Goal: Task Accomplishment & Management: Manage account settings

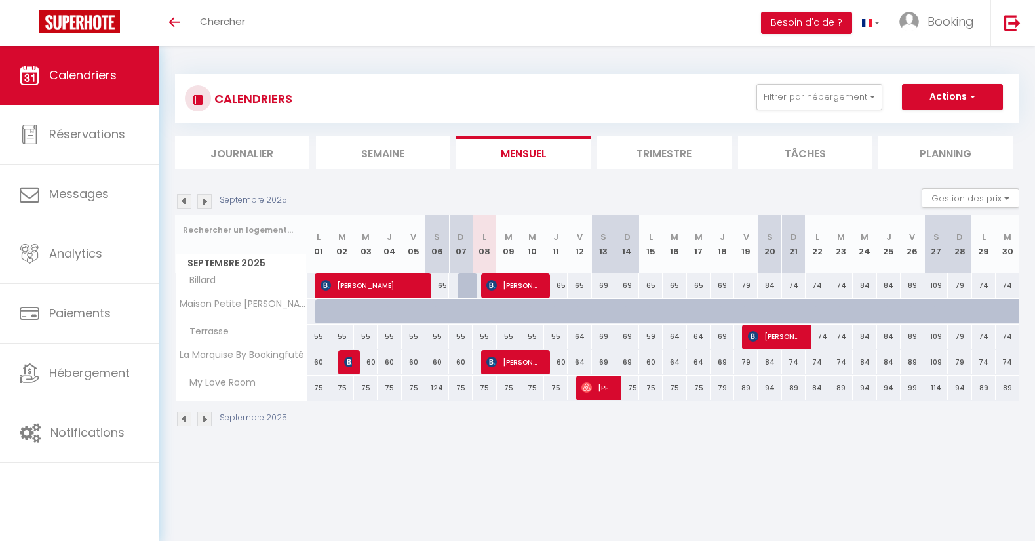
select select
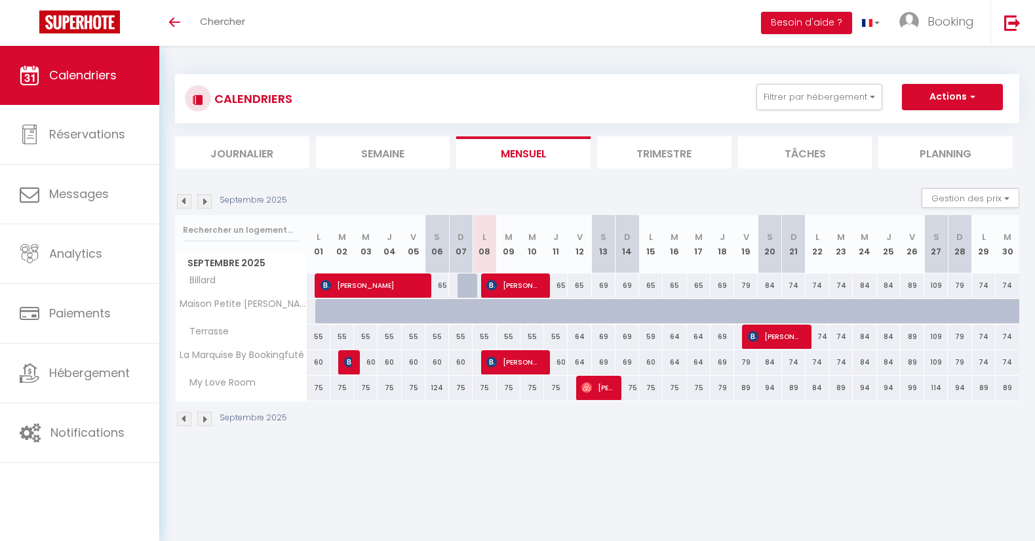
click at [519, 283] on span "[PERSON_NAME]" at bounding box center [514, 285] width 55 height 25
select select "OK"
select select "KO"
select select "0"
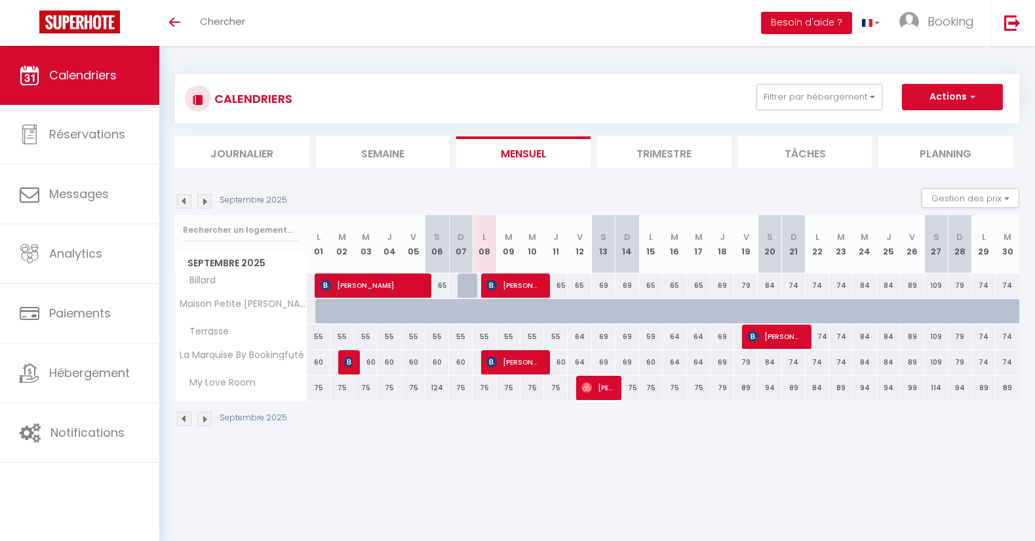
select select "1"
select select
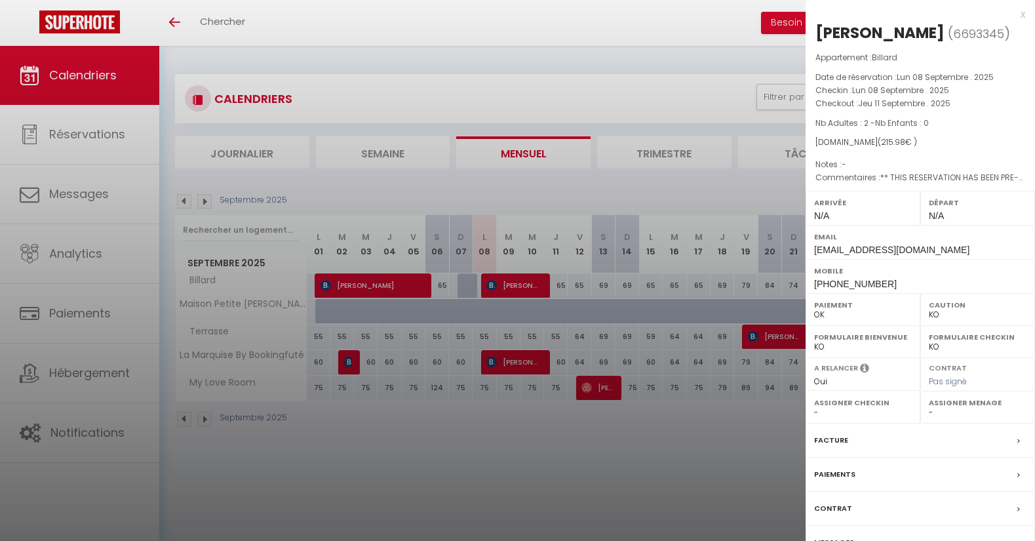
click at [1022, 13] on div "x" at bounding box center [916, 15] width 220 height 16
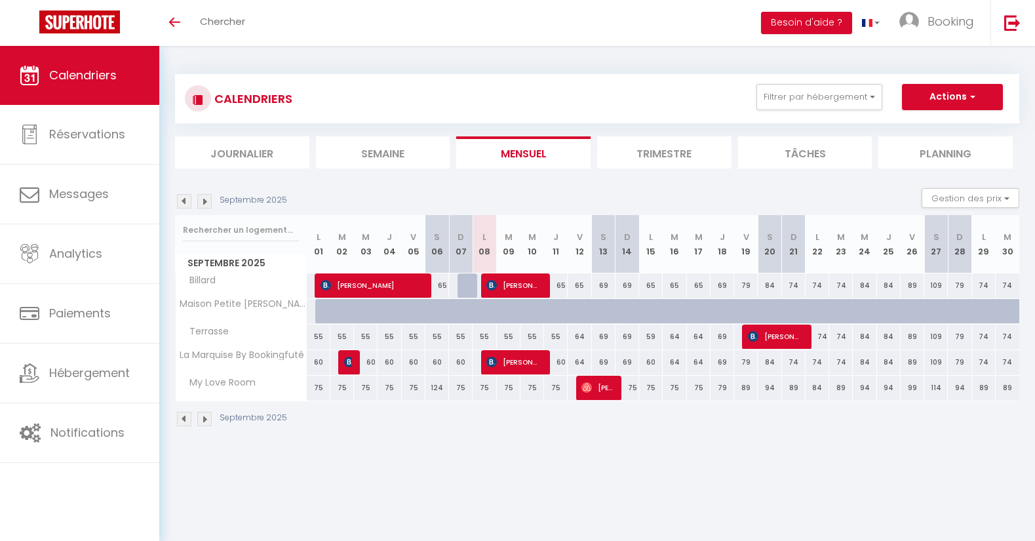
click at [527, 361] on span "[PERSON_NAME]" at bounding box center [514, 361] width 55 height 25
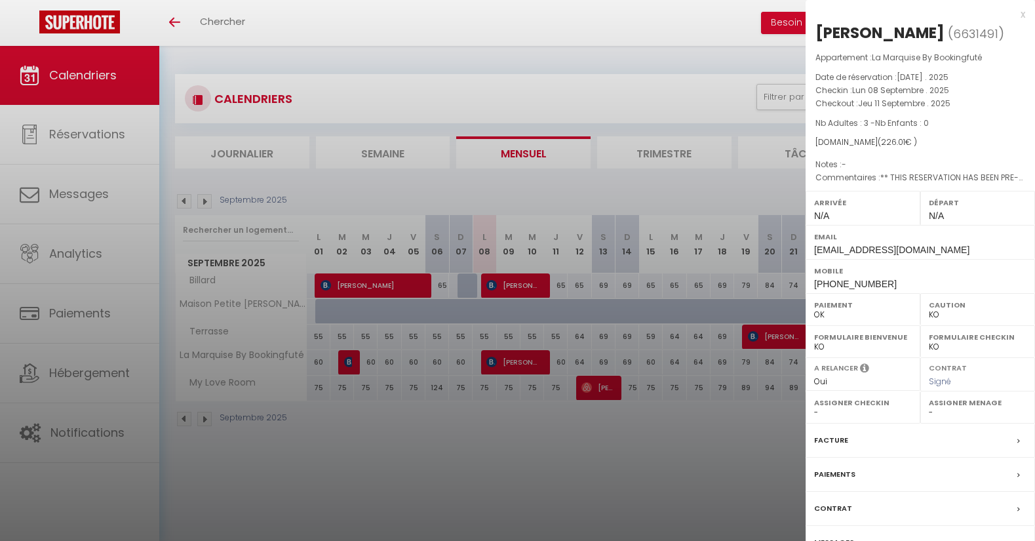
click at [1025, 12] on div "x" at bounding box center [916, 15] width 220 height 16
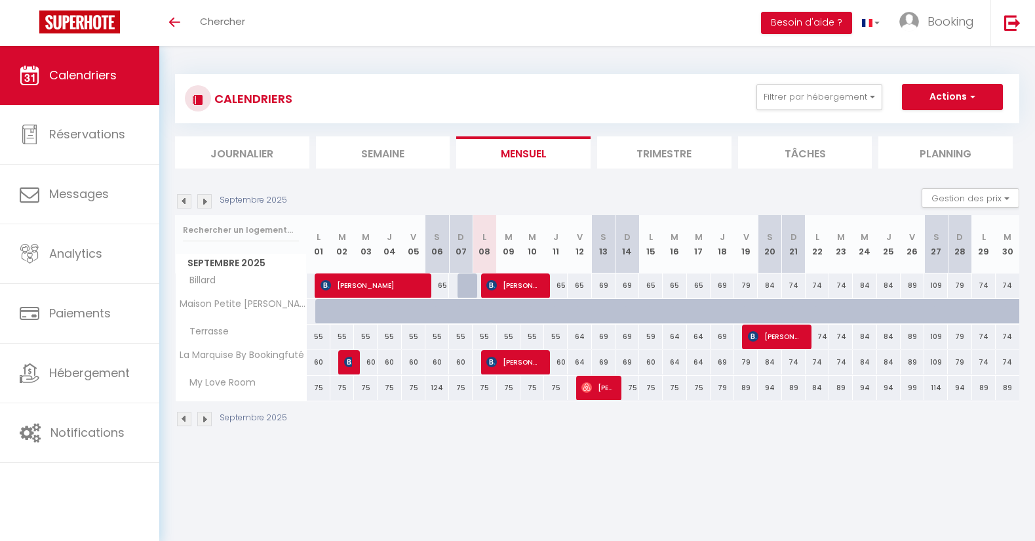
click at [525, 359] on span "[PERSON_NAME]" at bounding box center [514, 361] width 55 height 25
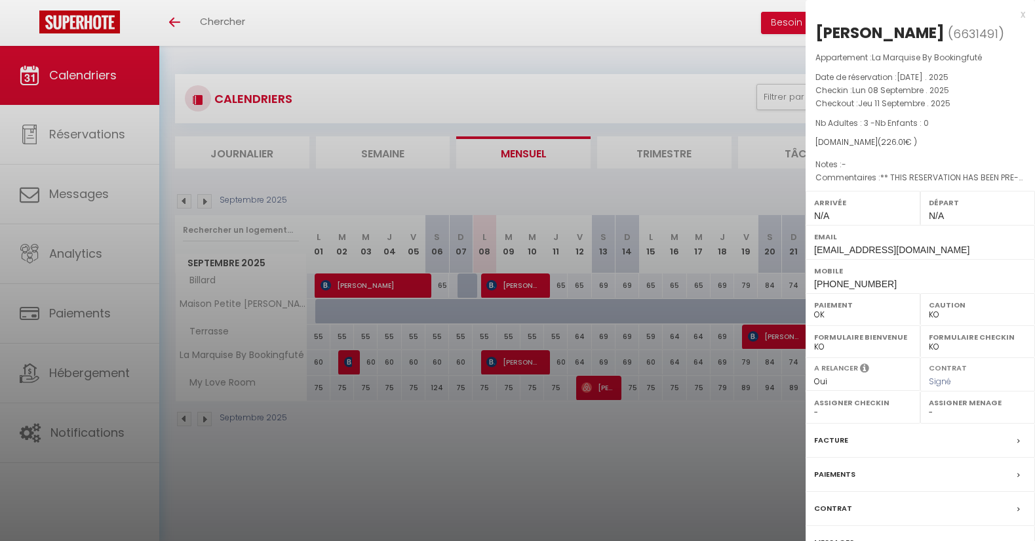
click at [525, 285] on div at bounding box center [517, 270] width 1035 height 541
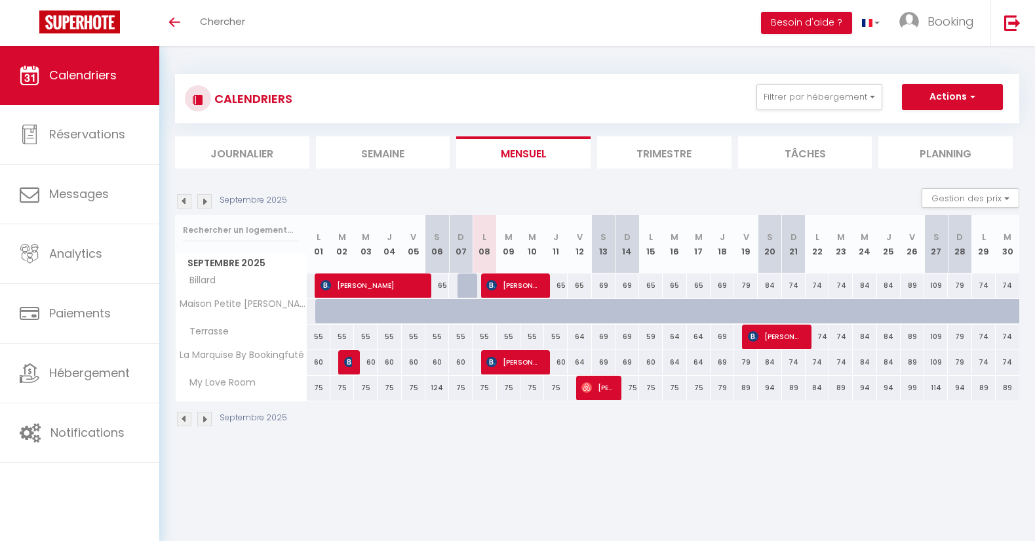
click at [525, 285] on span "[PERSON_NAME]" at bounding box center [514, 285] width 55 height 25
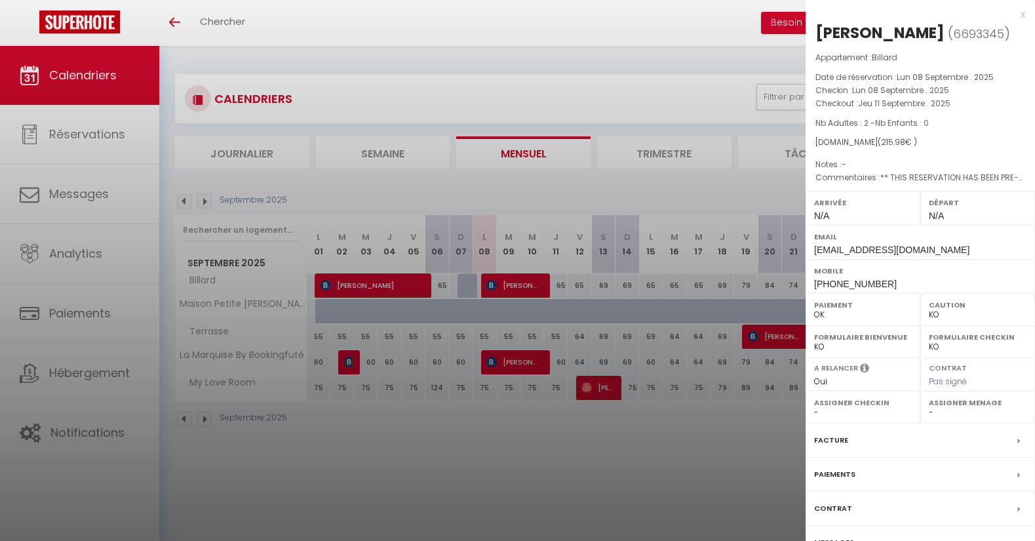
click at [871, 280] on span "[PHONE_NUMBER]" at bounding box center [855, 284] width 83 height 10
click at [947, 278] on div "Mobile +33782276735" at bounding box center [920, 276] width 229 height 34
click at [1023, 15] on div "x" at bounding box center [916, 15] width 220 height 16
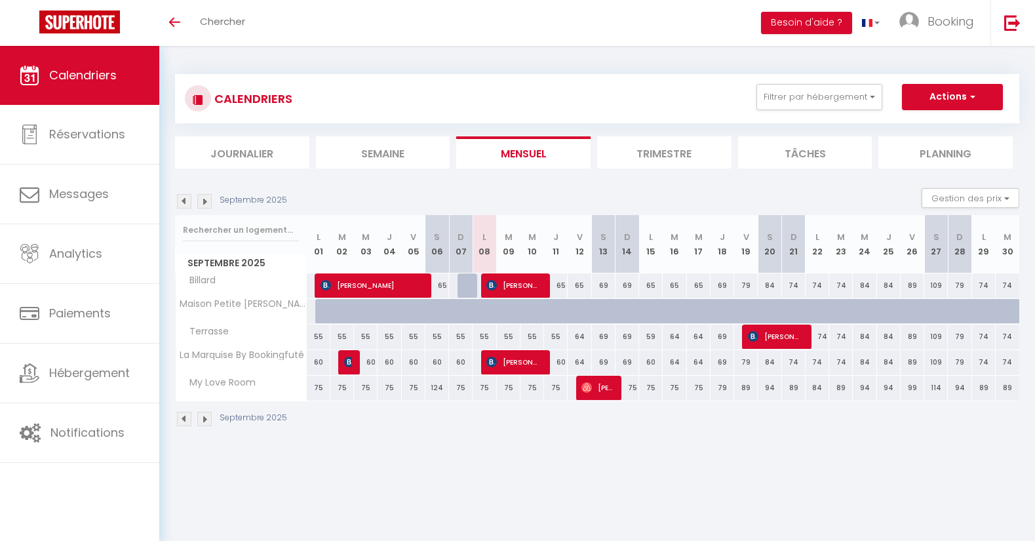
click at [513, 287] on span "[PERSON_NAME]" at bounding box center [514, 285] width 55 height 25
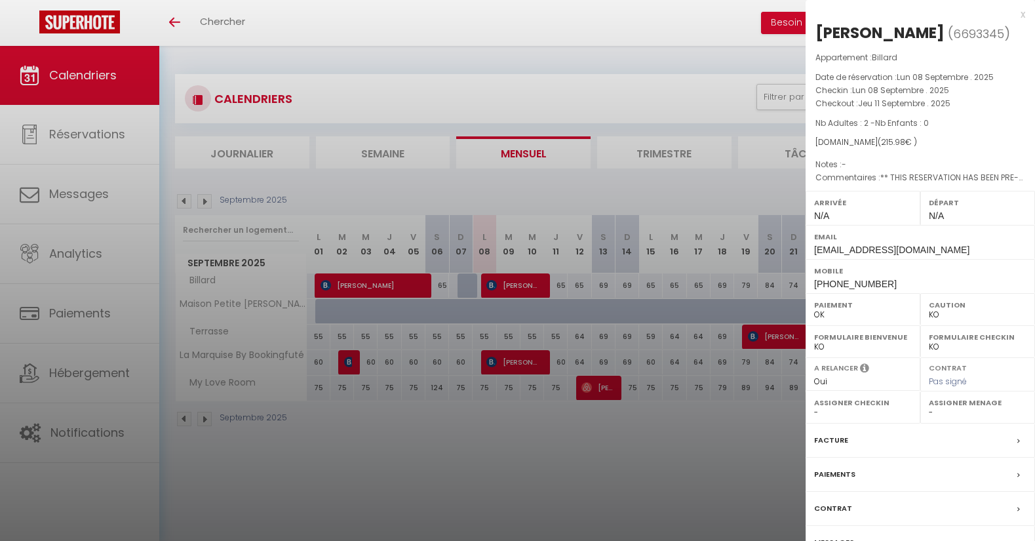
click at [838, 467] on label "Paiements" at bounding box center [834, 474] width 41 height 14
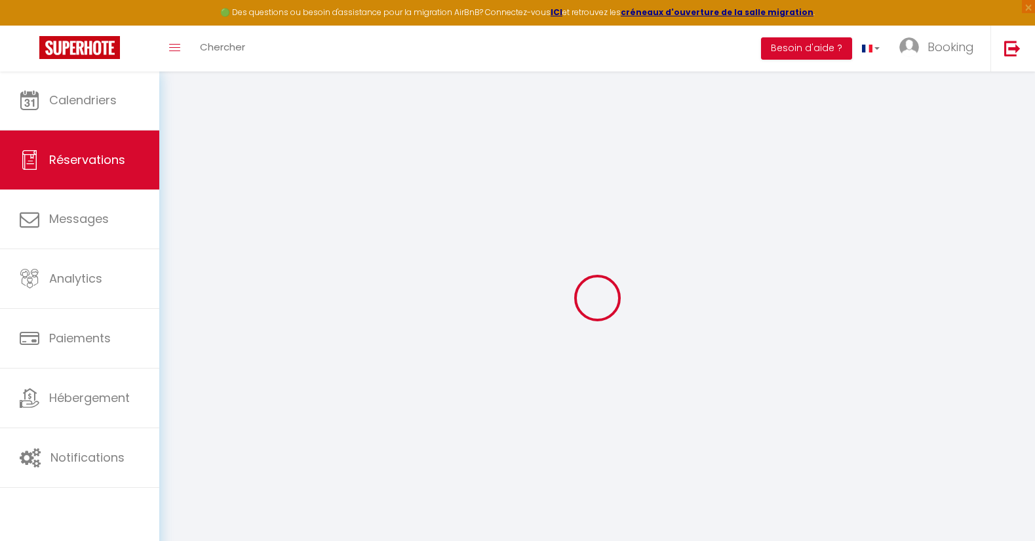
type input "[PERSON_NAME]"
type input "Roelandts"
type input "[EMAIL_ADDRESS][DOMAIN_NAME]"
type input "[PHONE_NUMBER]"
type input "."
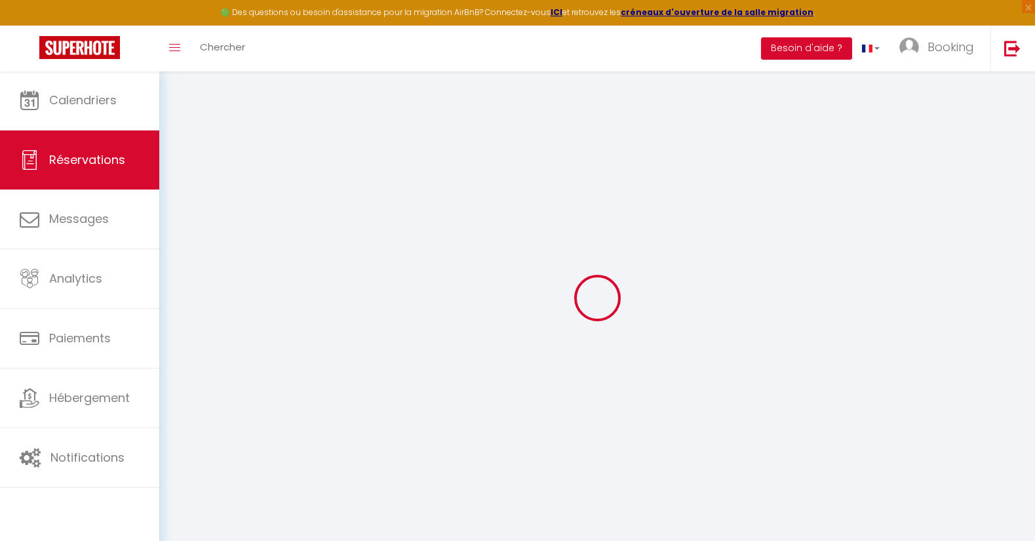
select select "FR"
type input "30.56"
type input "3.02"
select select "42019"
select select "1"
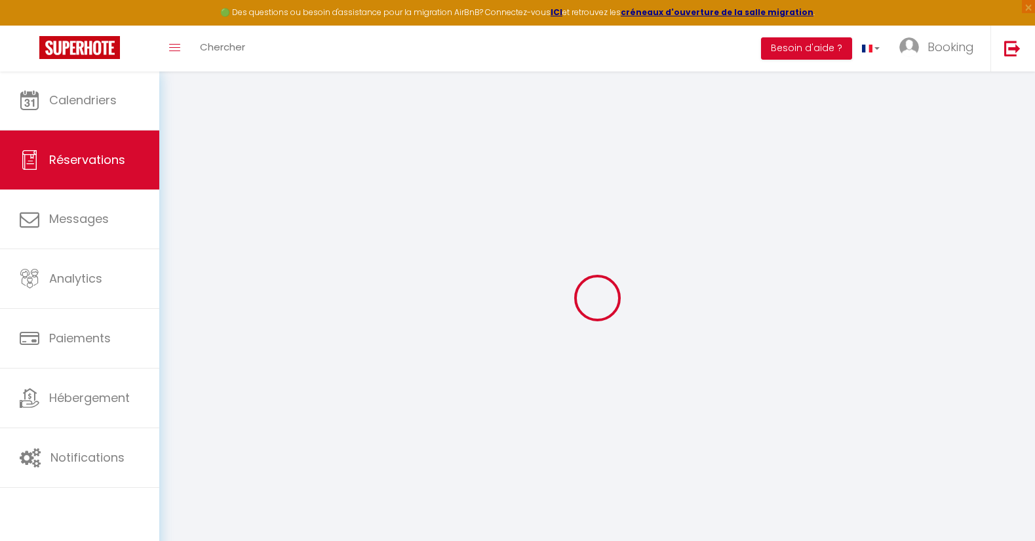
select select
type input "2"
select select "12"
select select
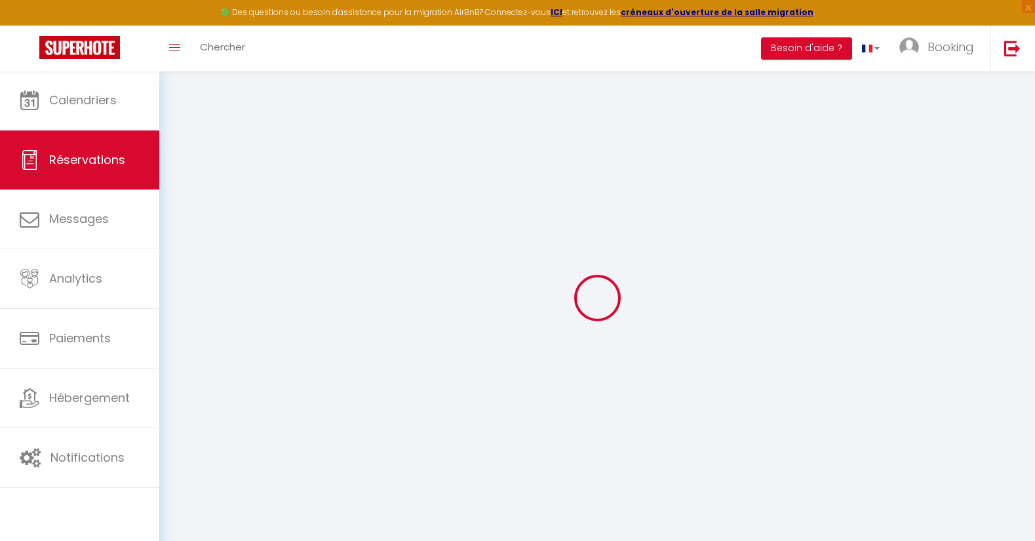
select select "2"
type input "30"
type input "0"
select select
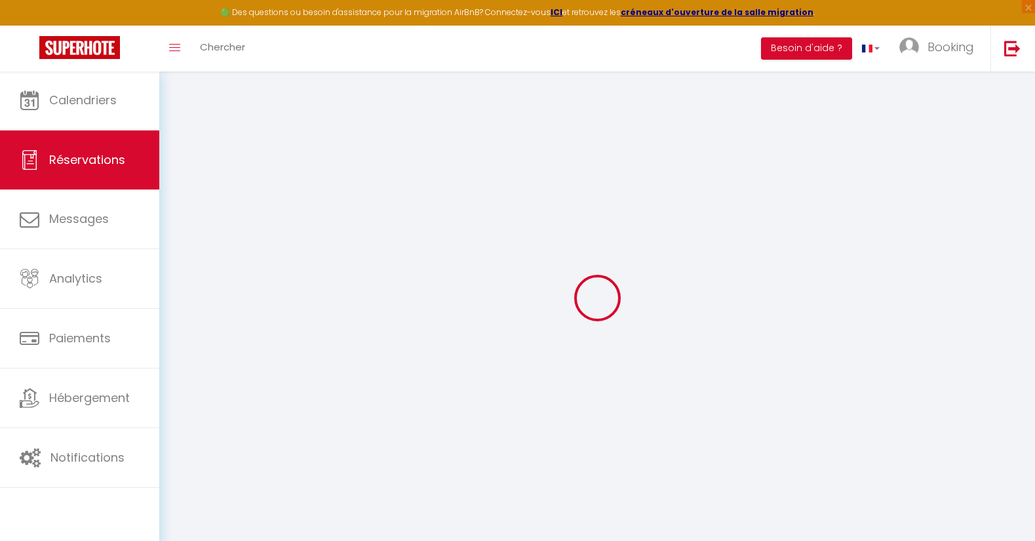
select select
select select "14"
select select
checkbox input "false"
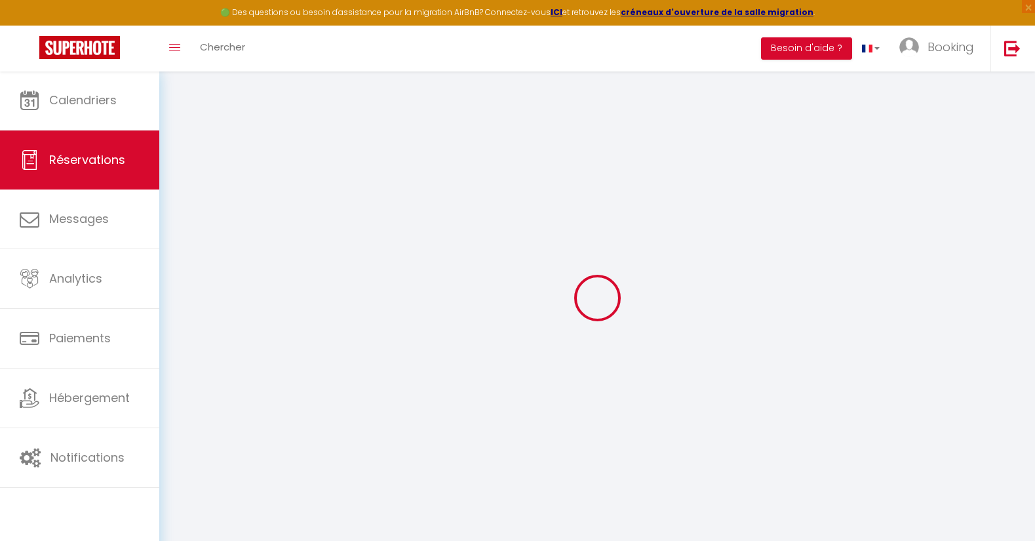
select select
checkbox input "false"
select select
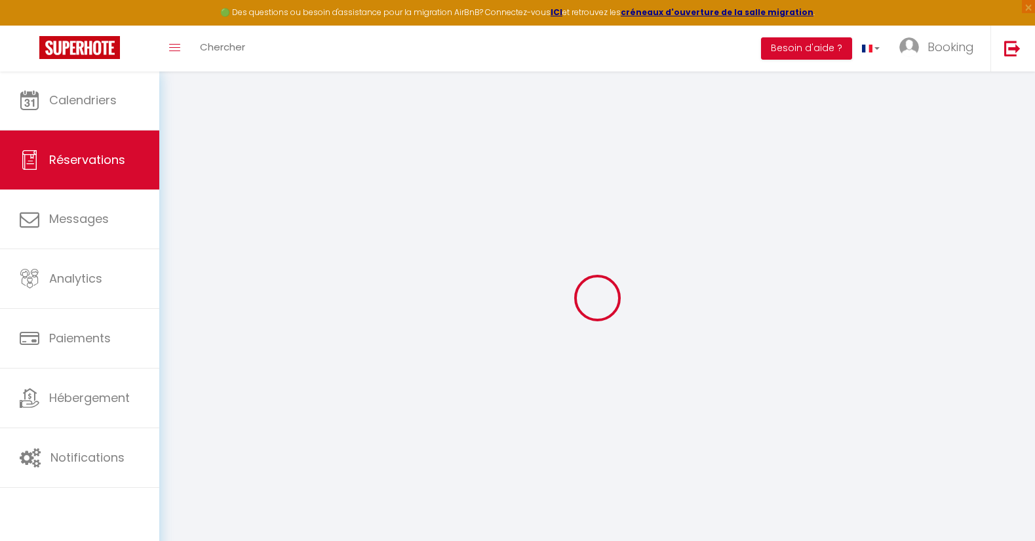
checkbox input "false"
type voyageur0 "** THIS RESERVATION HAS BEEN PRE-PAID ** This guest has requested a receipt for…"
type input "69"
type input "12.25"
select select
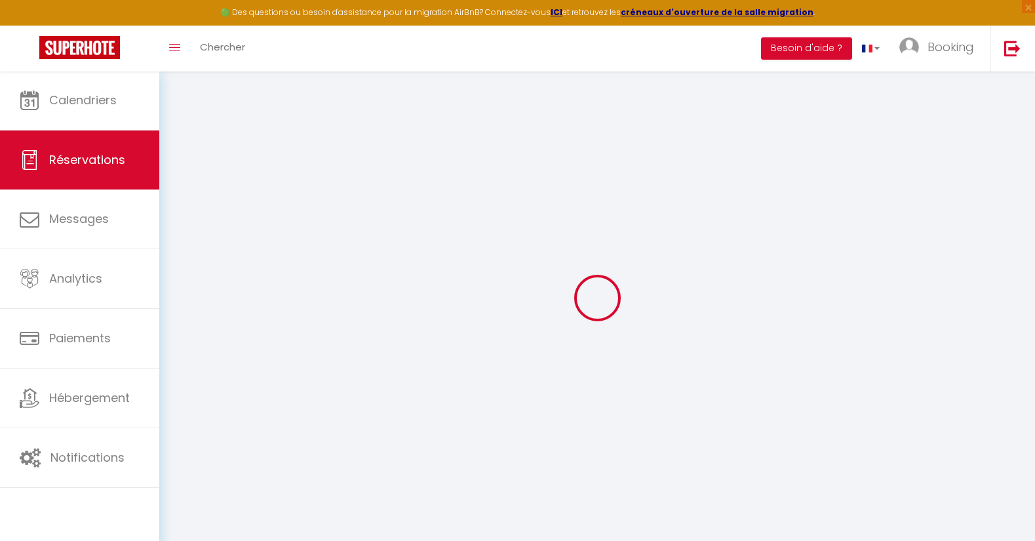
select select
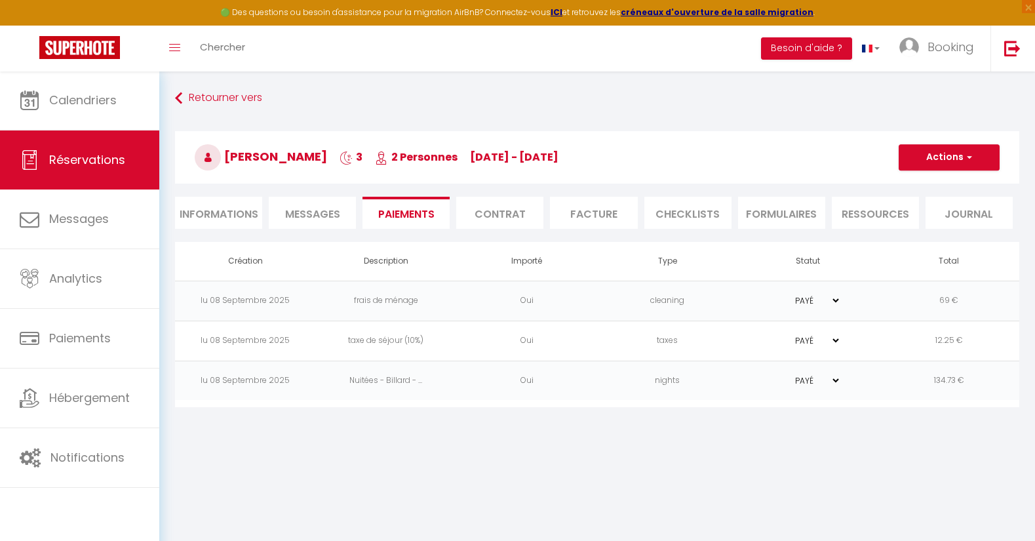
click at [245, 210] on li "Informations" at bounding box center [218, 213] width 87 height 32
select select
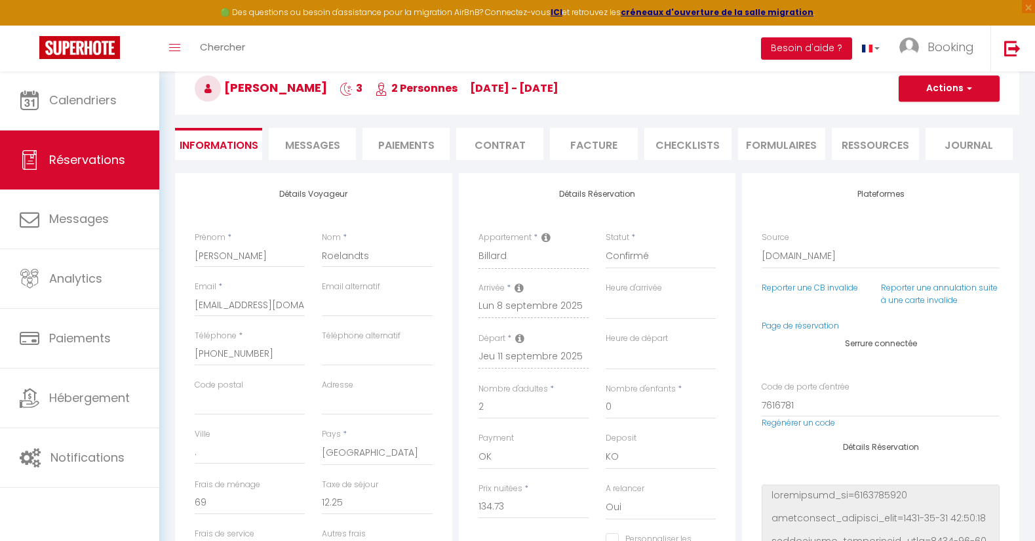
scroll to position [79, 0]
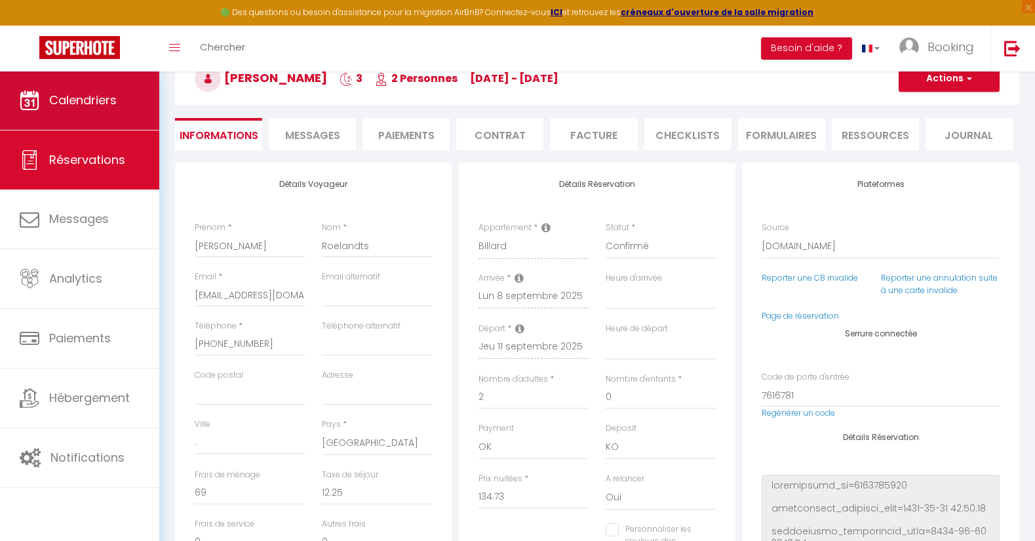
click at [49, 108] on span "Calendriers" at bounding box center [83, 100] width 68 height 16
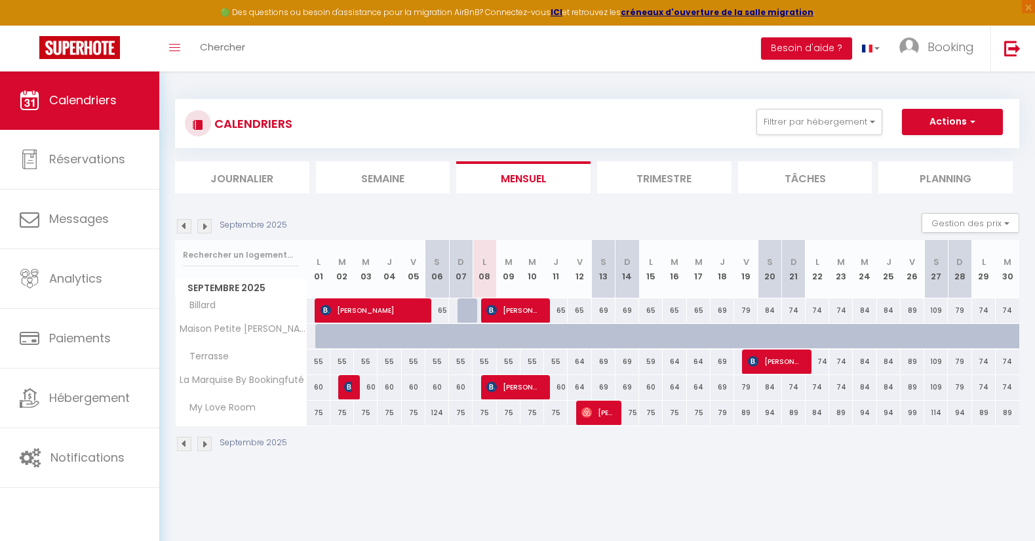
click at [529, 310] on span "[PERSON_NAME]" at bounding box center [514, 310] width 55 height 25
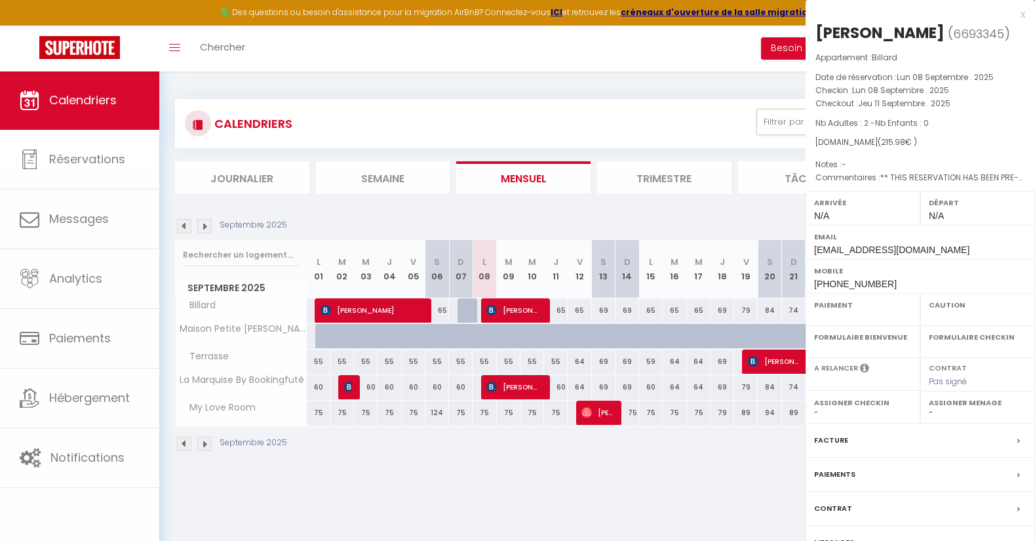
select select "OK"
select select "KO"
select select "0"
select select "1"
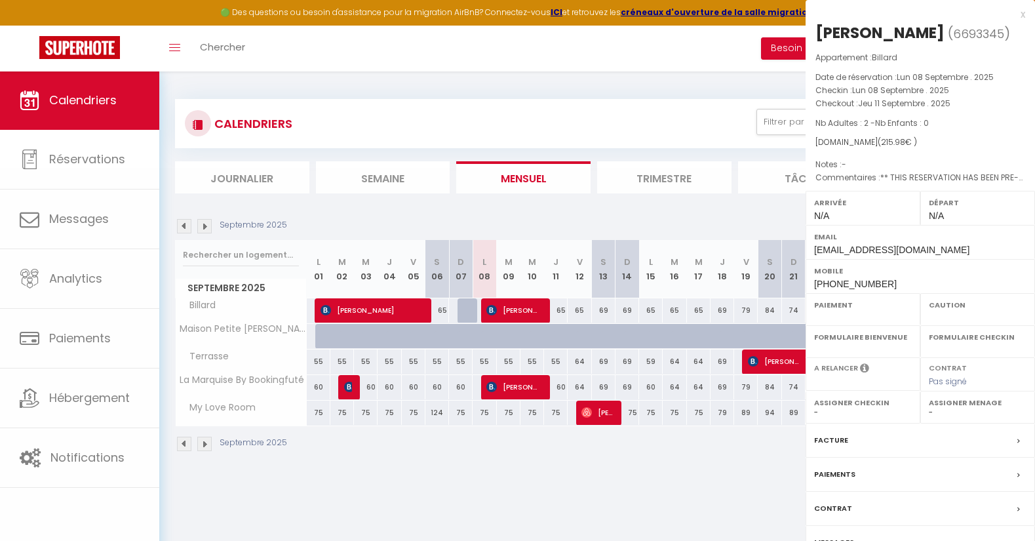
select select
select select "31605"
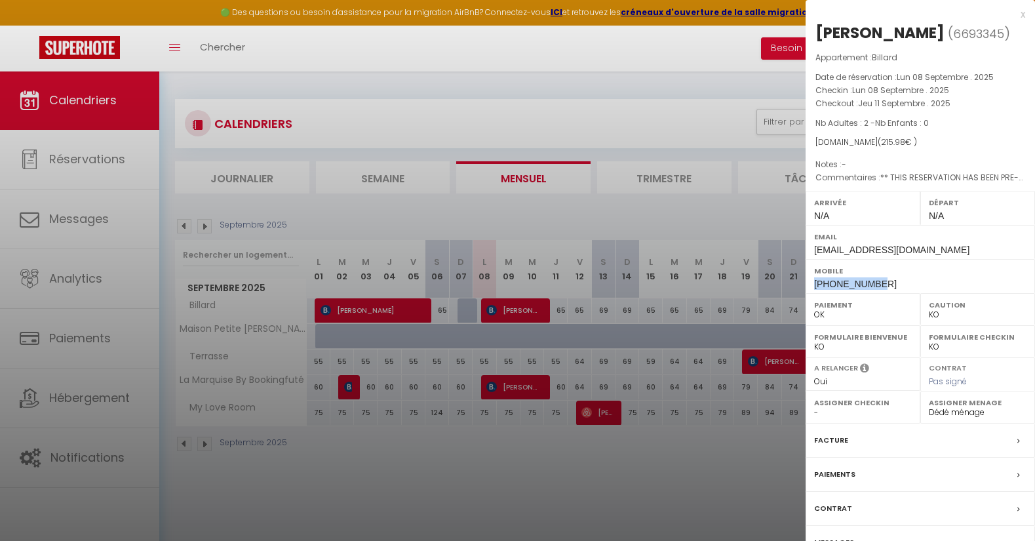
drag, startPoint x: 878, startPoint y: 279, endPoint x: 814, endPoint y: 279, distance: 64.3
click at [814, 279] on div "Mobile +33782276735" at bounding box center [920, 276] width 229 height 34
click at [1022, 16] on div "x" at bounding box center [916, 15] width 220 height 16
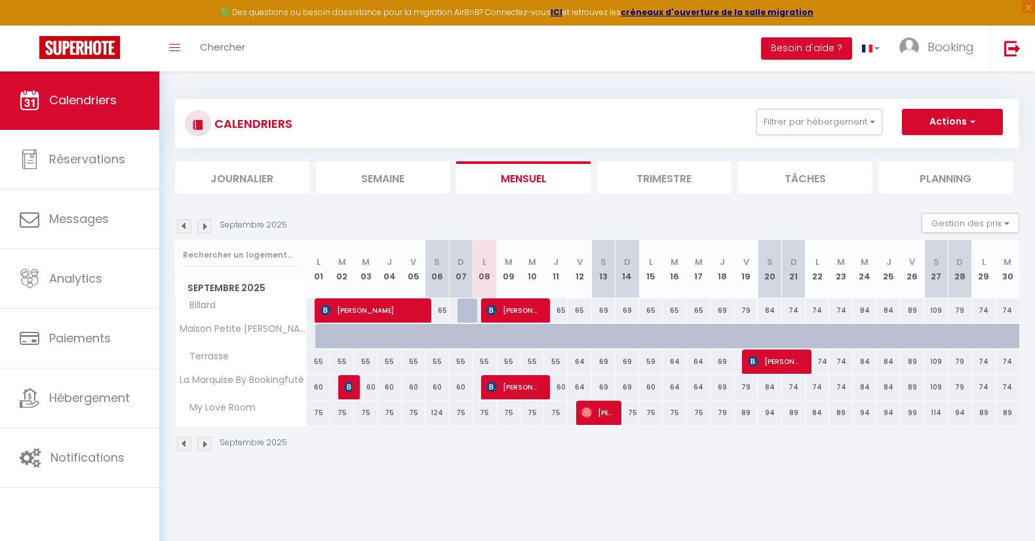
click at [509, 308] on span "[PERSON_NAME]" at bounding box center [514, 310] width 55 height 25
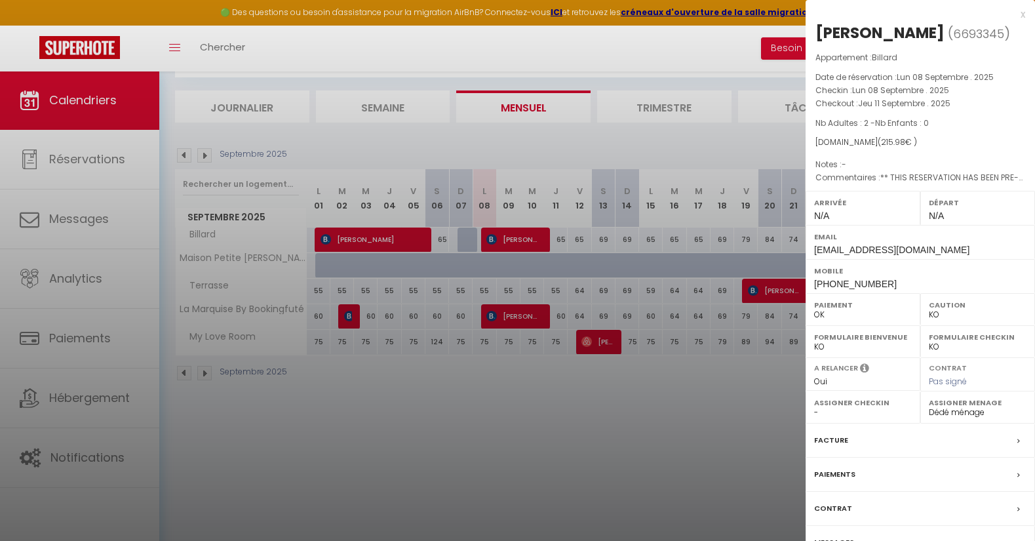
scroll to position [71, 0]
click at [831, 467] on label "Paiements" at bounding box center [834, 474] width 41 height 14
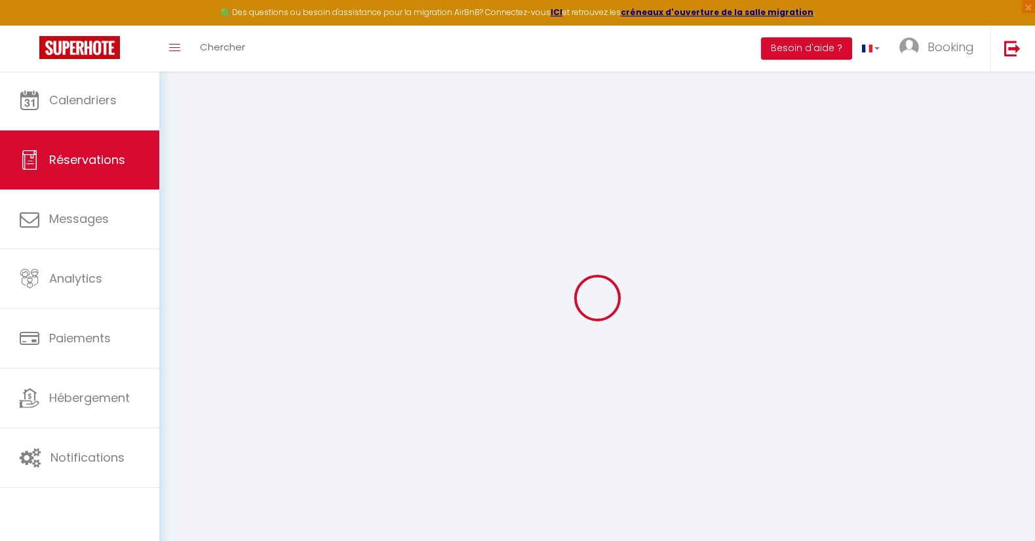
select select "0"
select select
checkbox input "false"
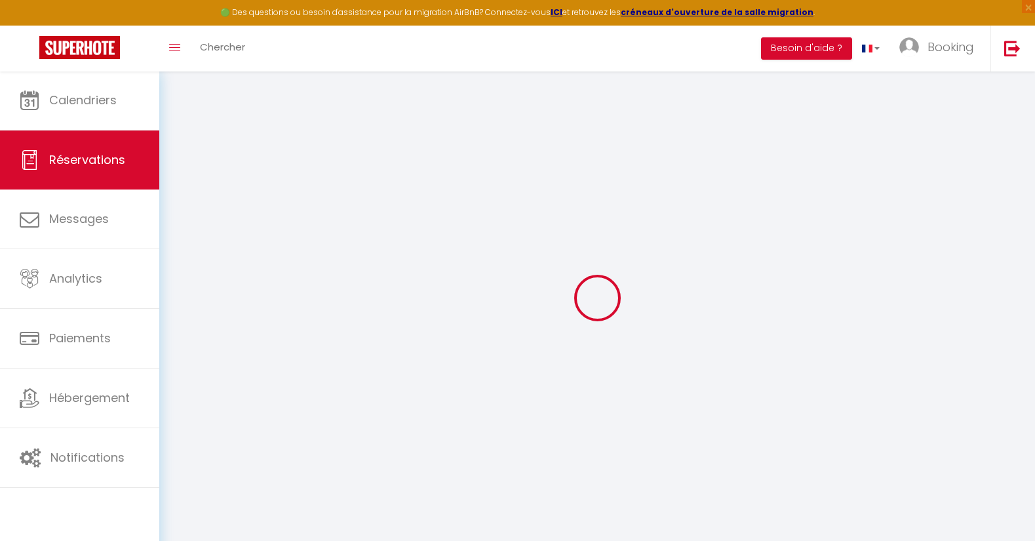
type voyageur0 "** THIS RESERVATION HAS BEEN PRE-PAID ** This guest has requested a receipt for…"
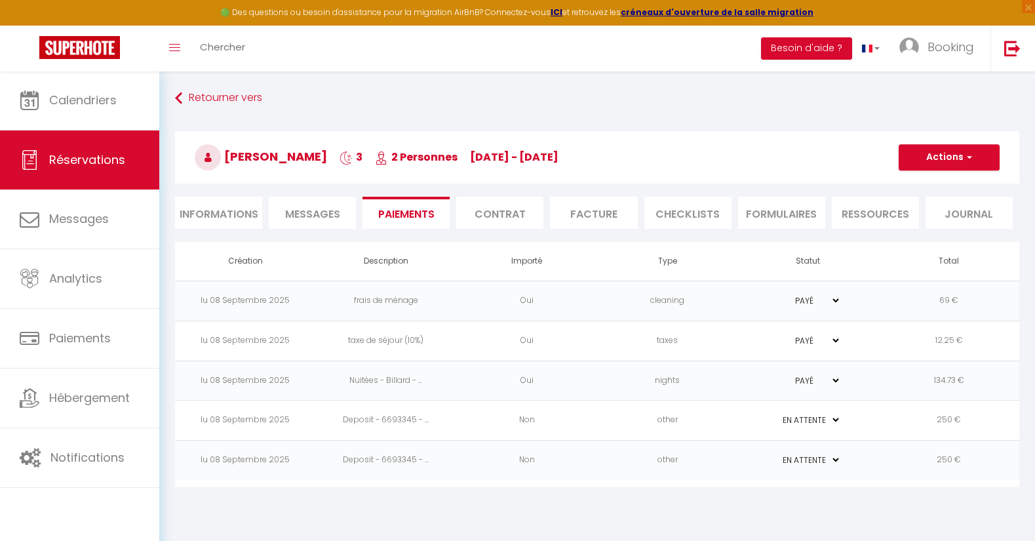
click at [336, 216] on span "Messages" at bounding box center [312, 214] width 55 height 15
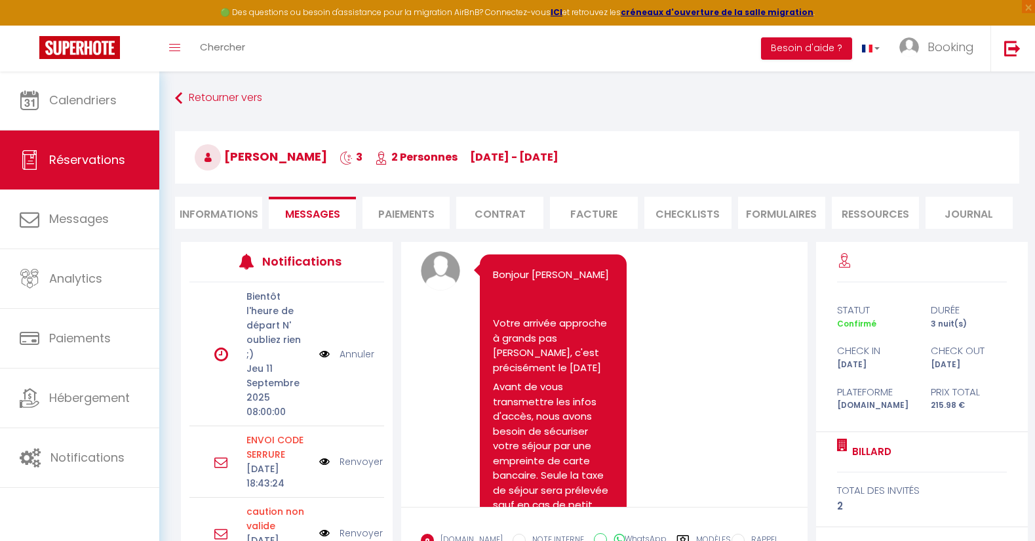
scroll to position [2017, 0]
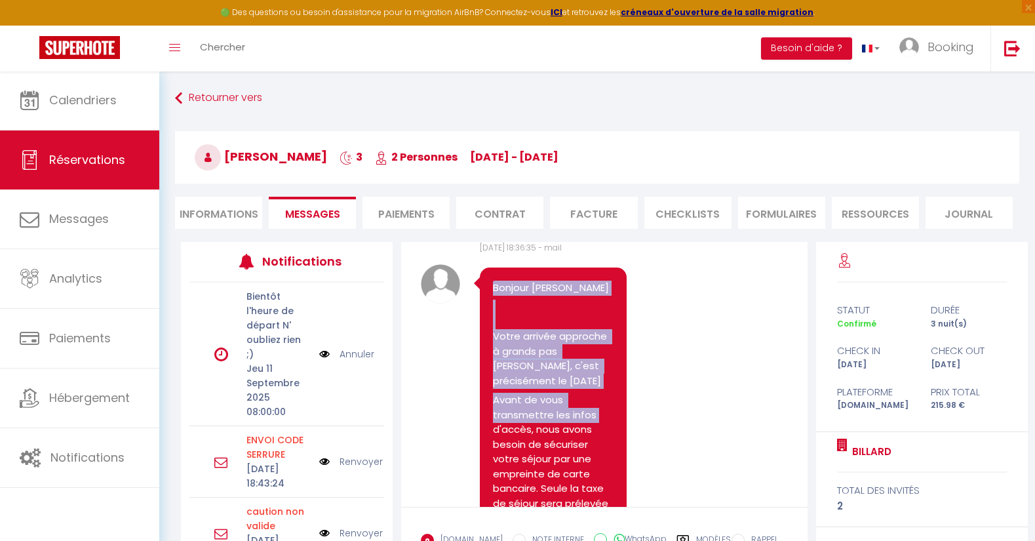
drag, startPoint x: 494, startPoint y: 361, endPoint x: 602, endPoint y: 503, distance: 177.8
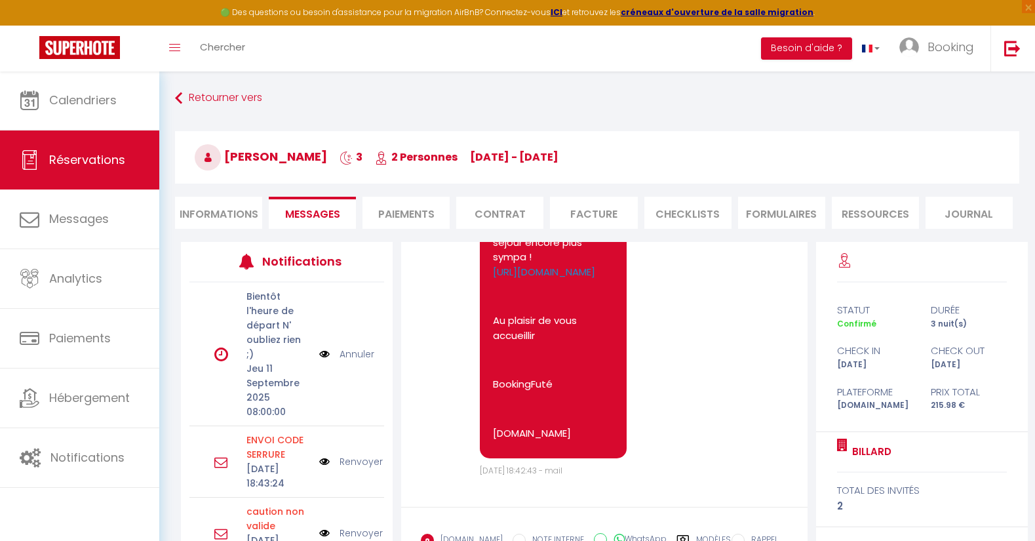
scroll to position [2653, 0]
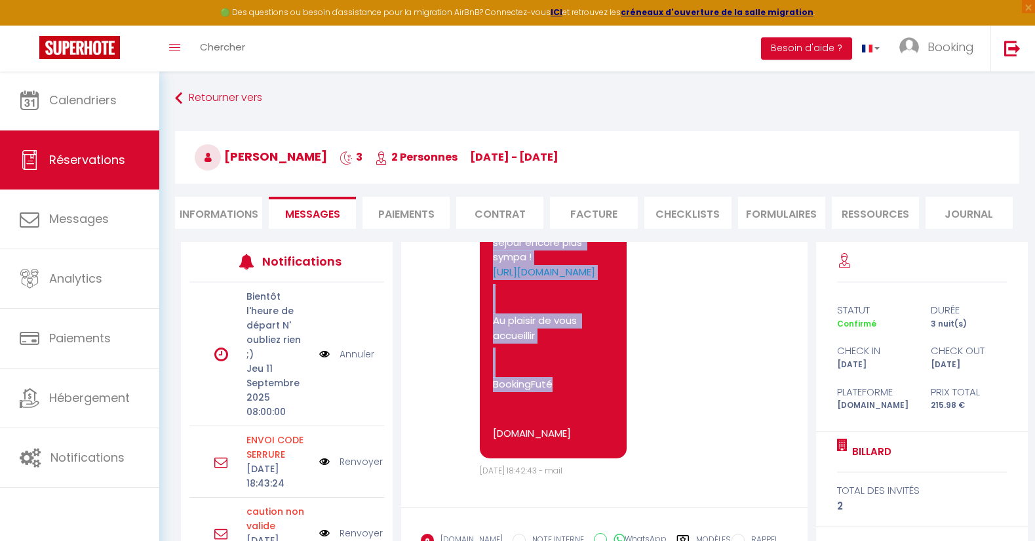
click at [555, 392] on p "BookingFuté" at bounding box center [553, 384] width 121 height 15
copy pre "Bonjour Nicolas Roelandts Votre arrivée approche à grands pas Billard, c'est pr…"
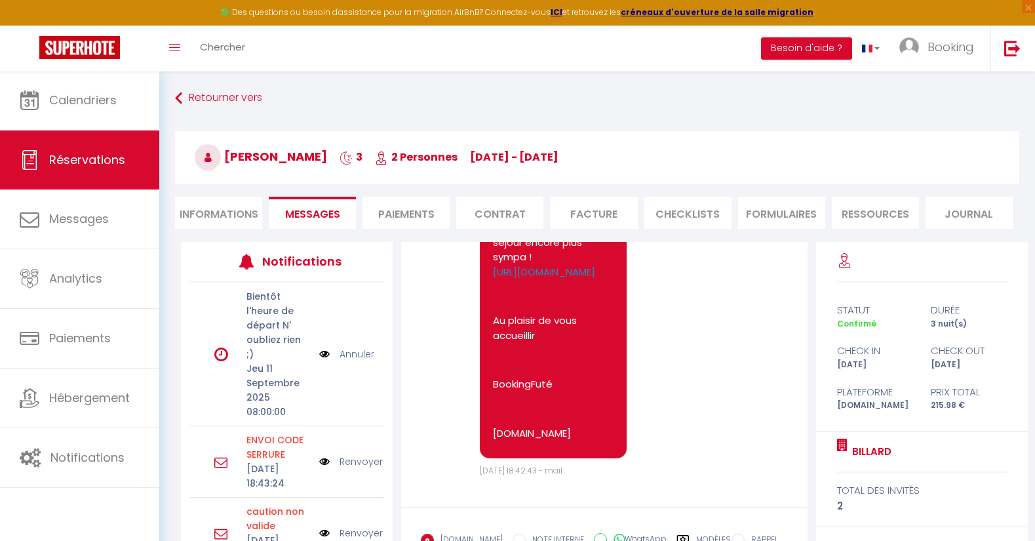
click at [224, 195] on div "Retourner vers Nicolas Roelandts 3 2 Personnes lu 08 Sep - je 11 Sep Actions En…" at bounding box center [598, 164] width 862 height 155
click at [218, 212] on li "Informations" at bounding box center [218, 213] width 87 height 32
select select
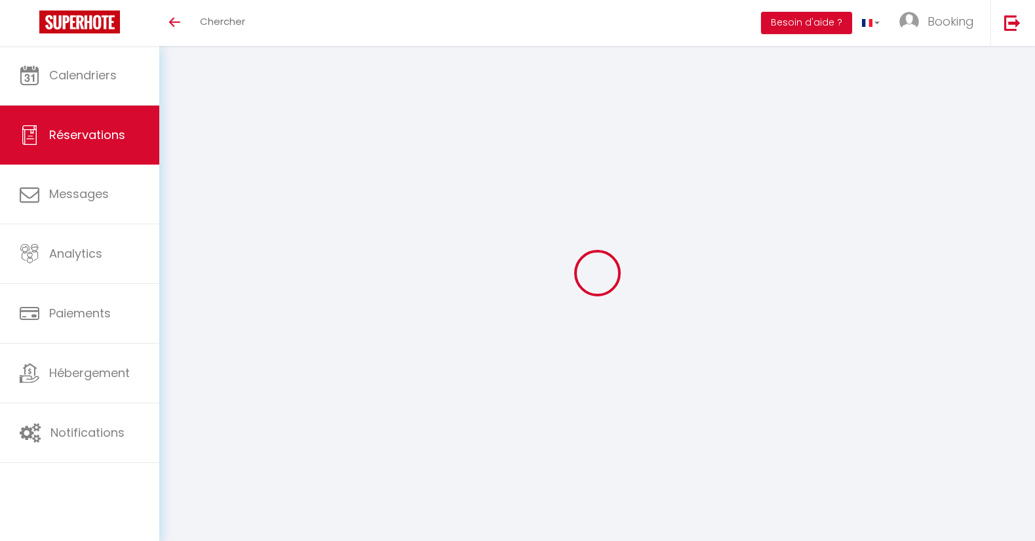
select select
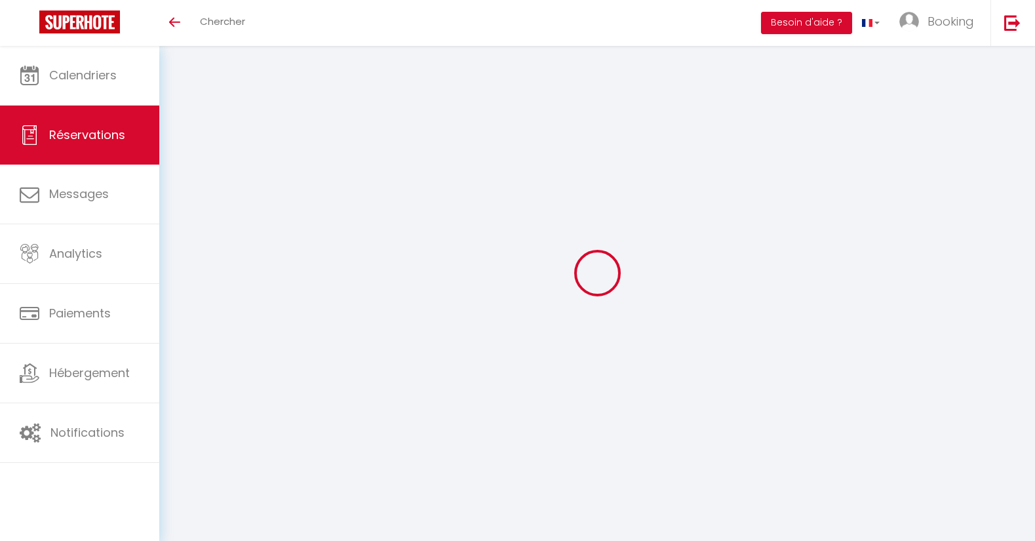
select select
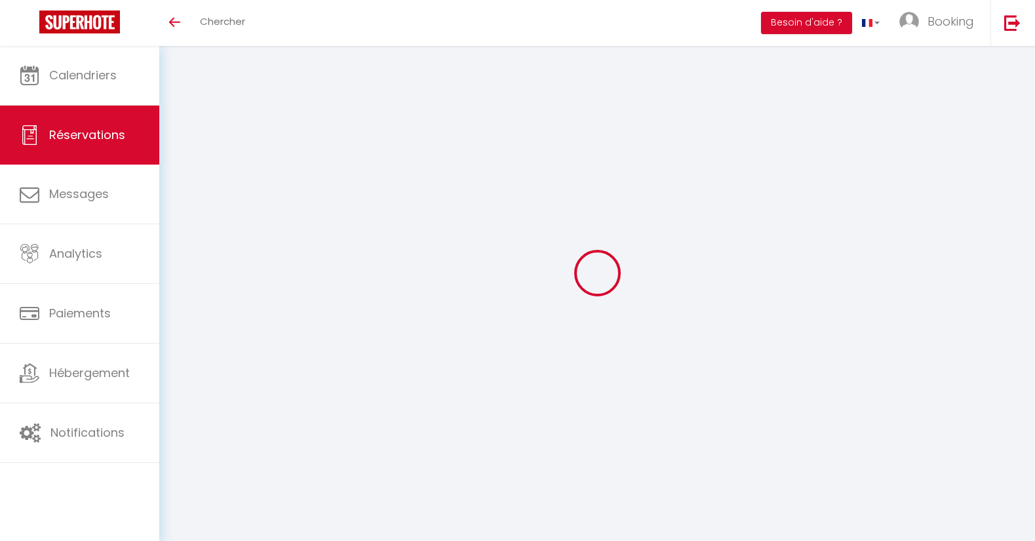
select select
checkbox input "false"
type input "[PERSON_NAME]"
type input "Roelandts"
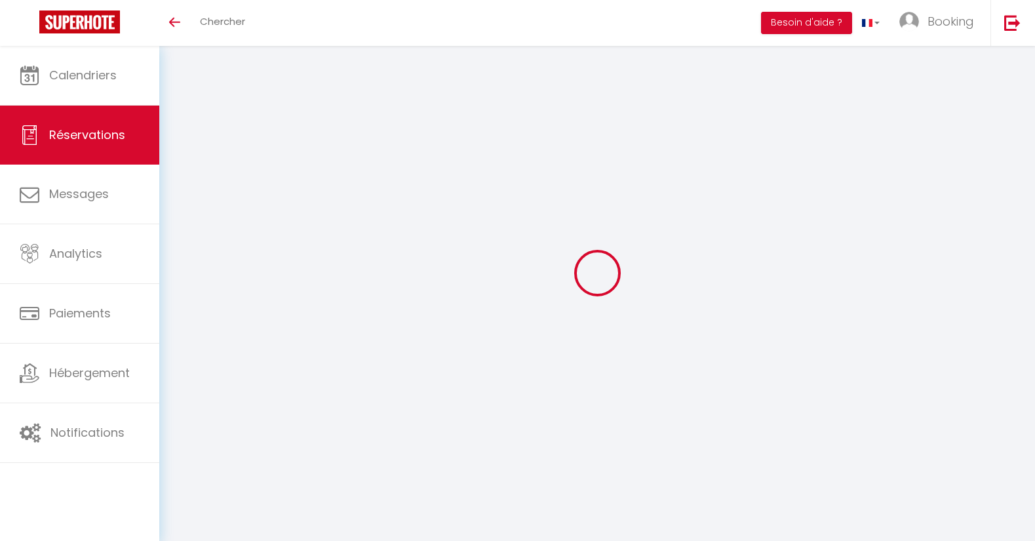
type input "[EMAIL_ADDRESS][DOMAIN_NAME]"
type input "[PHONE_NUMBER]"
type input "."
select select "FR"
type input "30.56"
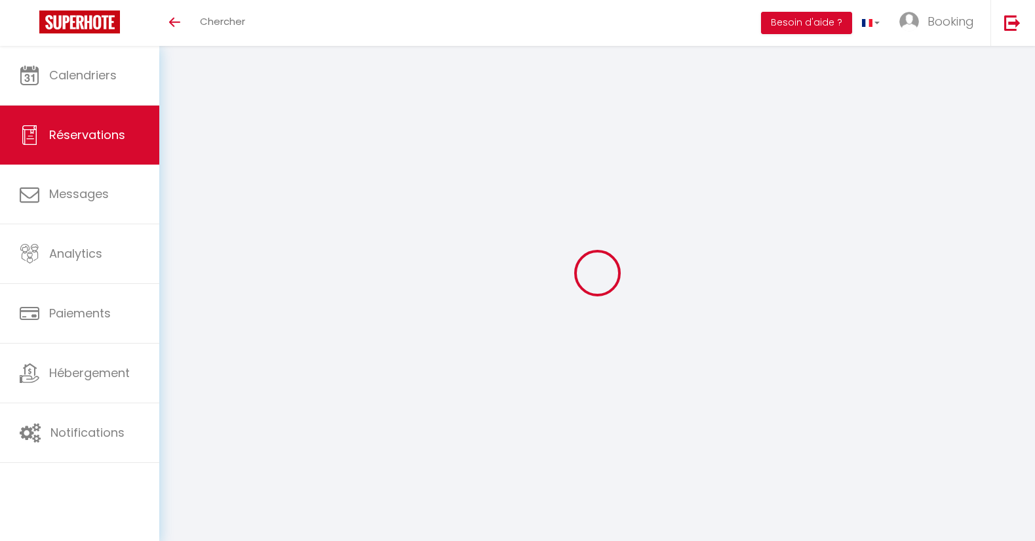
type input "3.02"
select select "42019"
select select "1"
select select
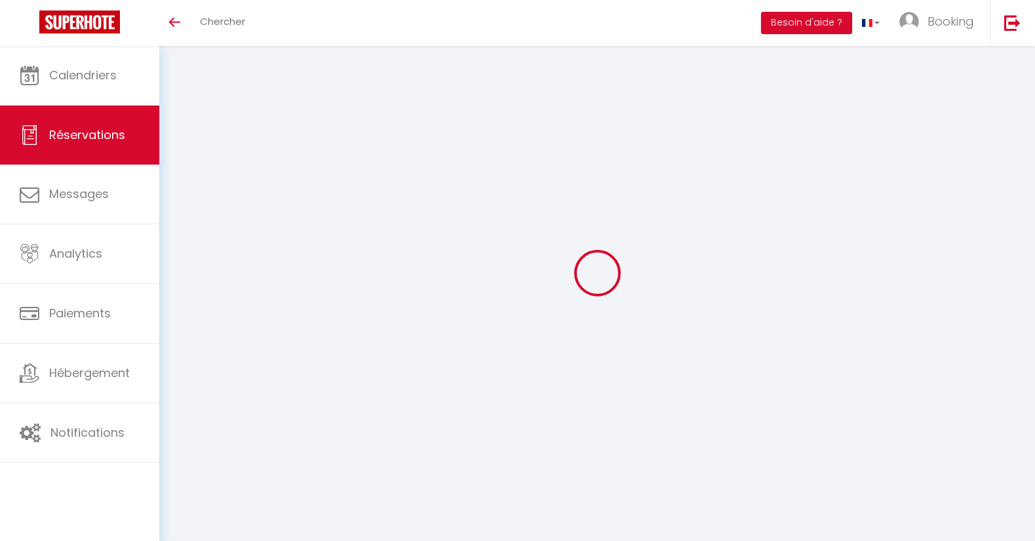
type input "2"
select select "12"
select select "14"
type input "134.73"
checkbox input "false"
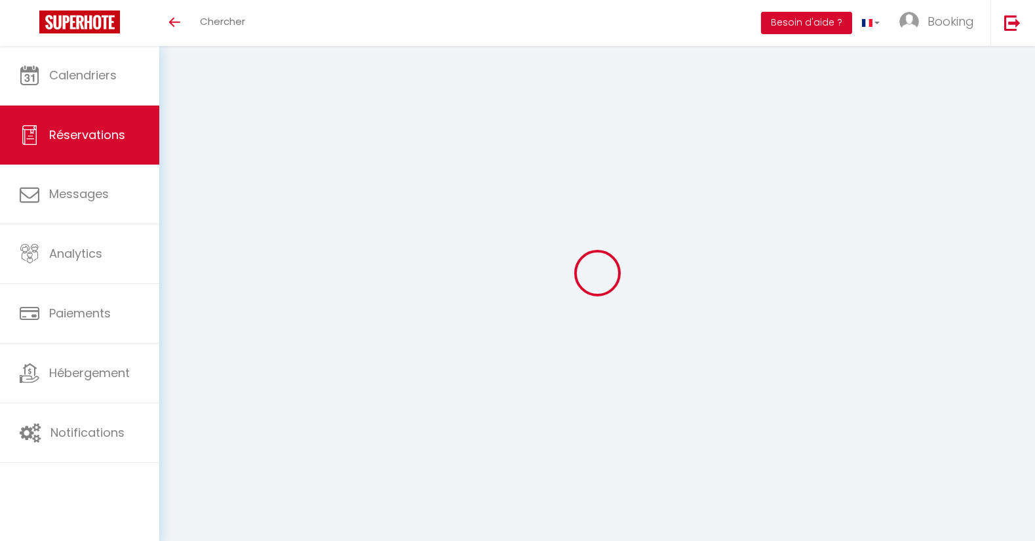
type input "0"
select select "2"
type input "30"
type input "0"
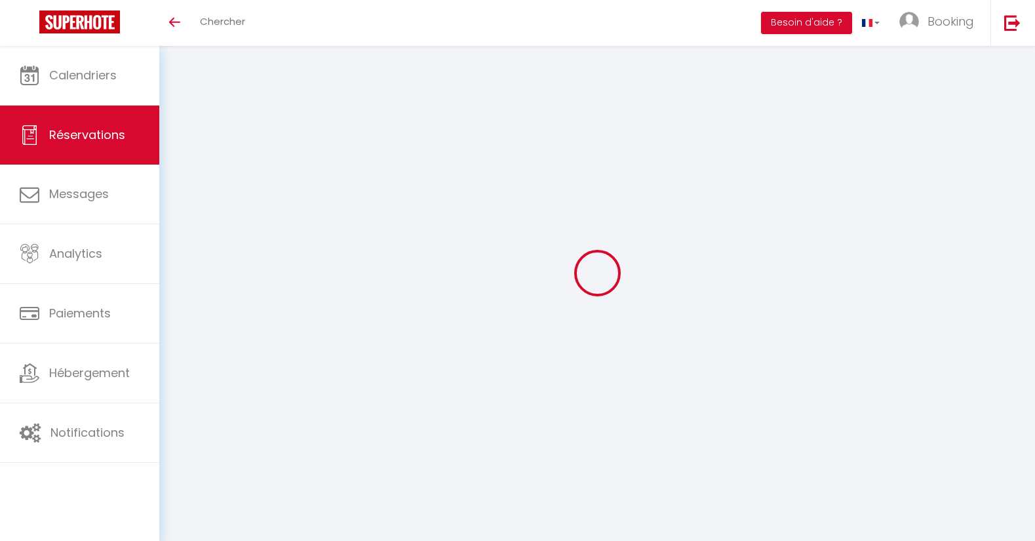
select select
checkbox input "false"
select select
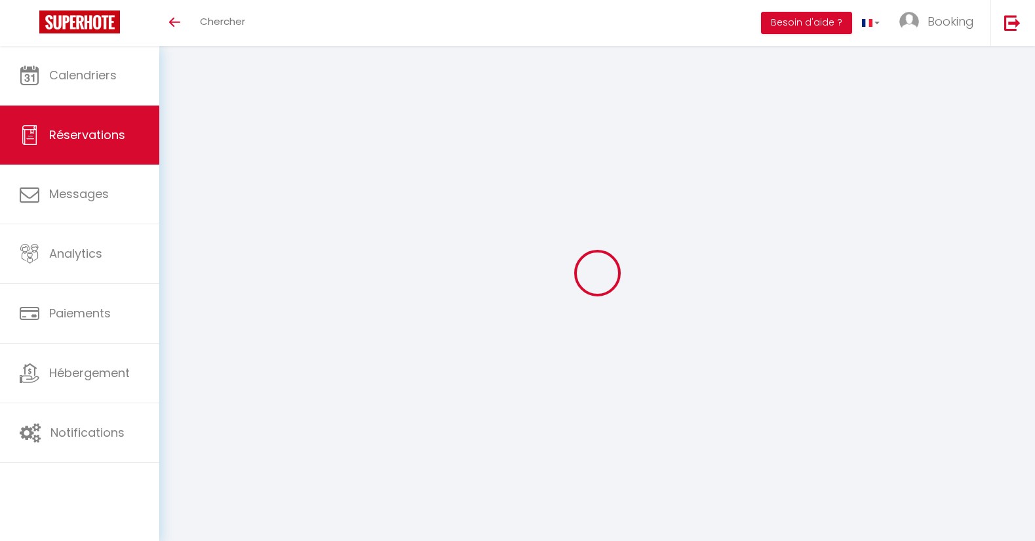
checkbox input "false"
select select
checkbox input "false"
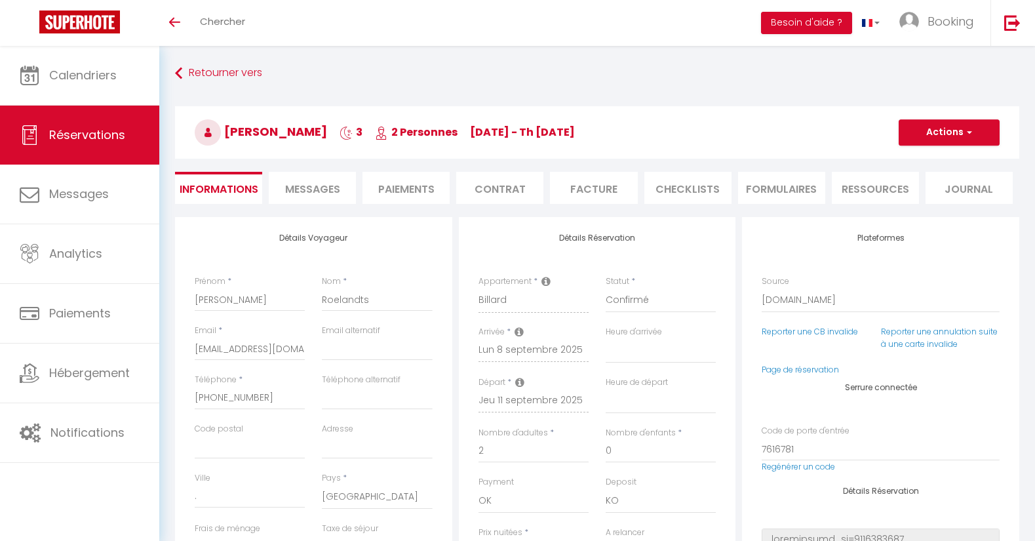
select select
checkbox input "false"
type voyageur0 "** THIS RESERVATION HAS BEEN PRE-PAID ** This guest has requested a receipt for…"
type input "69"
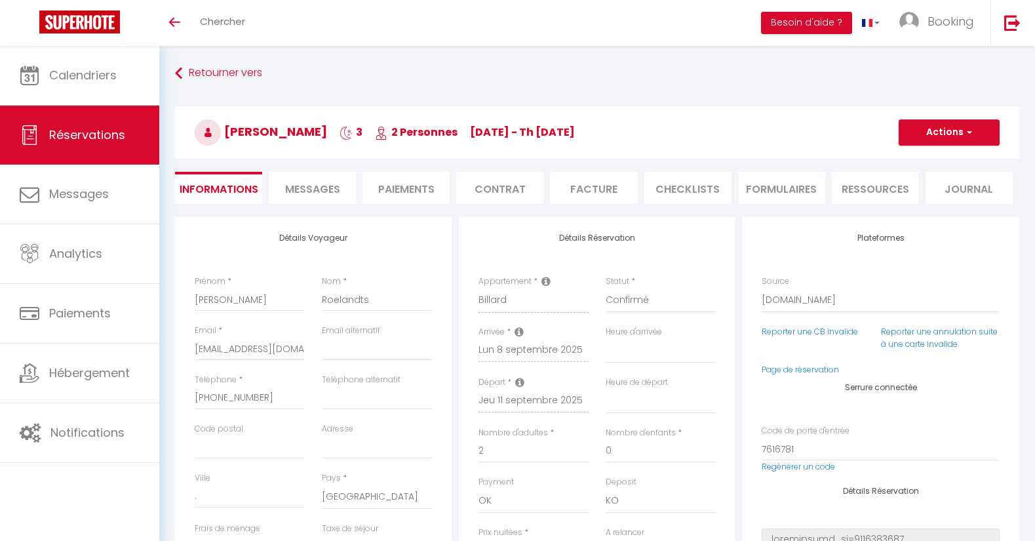
type input "12.25"
select select
checkbox input "false"
select select
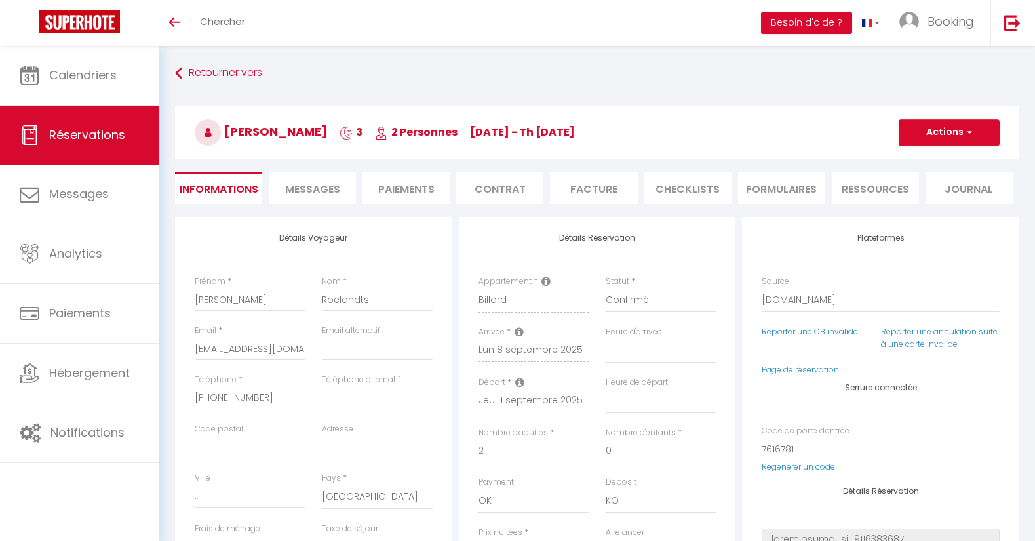
select select
click at [54, 144] on link "Réservations" at bounding box center [79, 135] width 159 height 59
select select "not_cancelled"
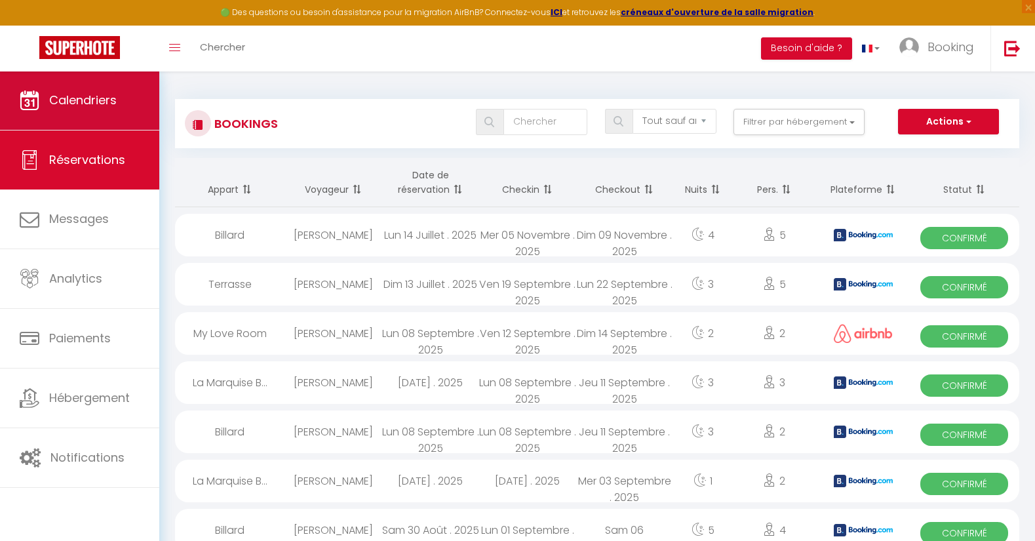
click at [37, 102] on icon at bounding box center [30, 100] width 20 height 20
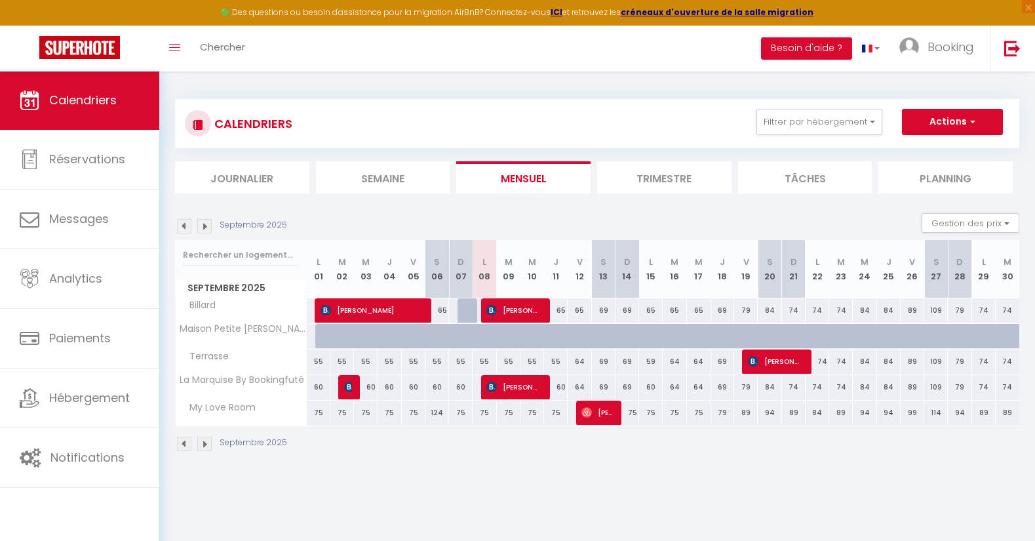
click at [514, 313] on span "[PERSON_NAME]" at bounding box center [514, 310] width 55 height 25
select select "OK"
select select "KO"
select select "0"
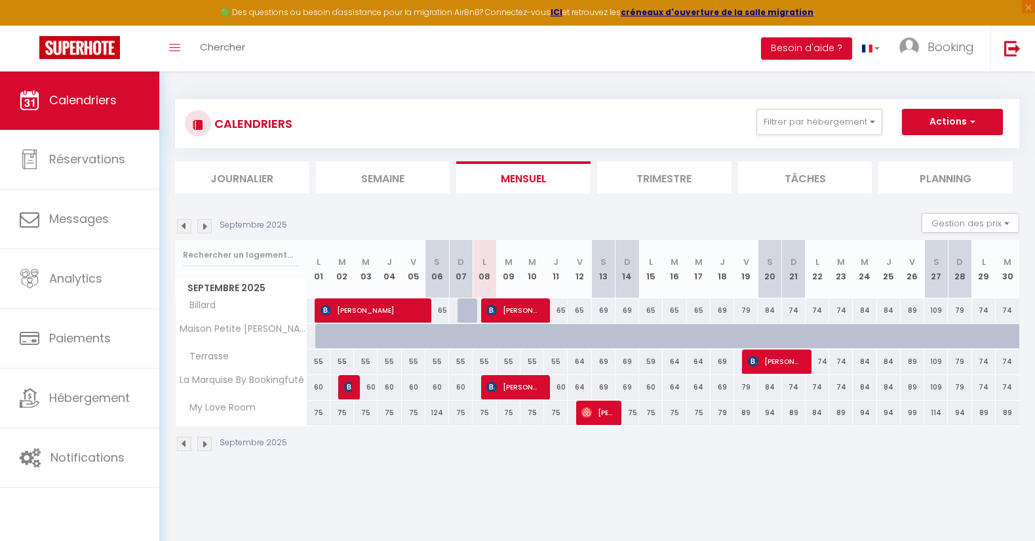
select select "1"
select select
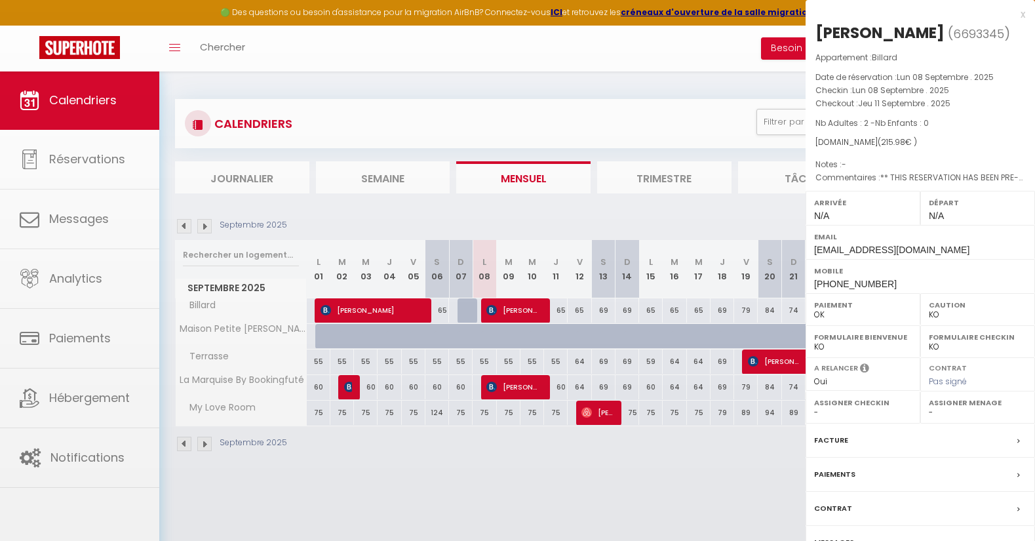
select select "31605"
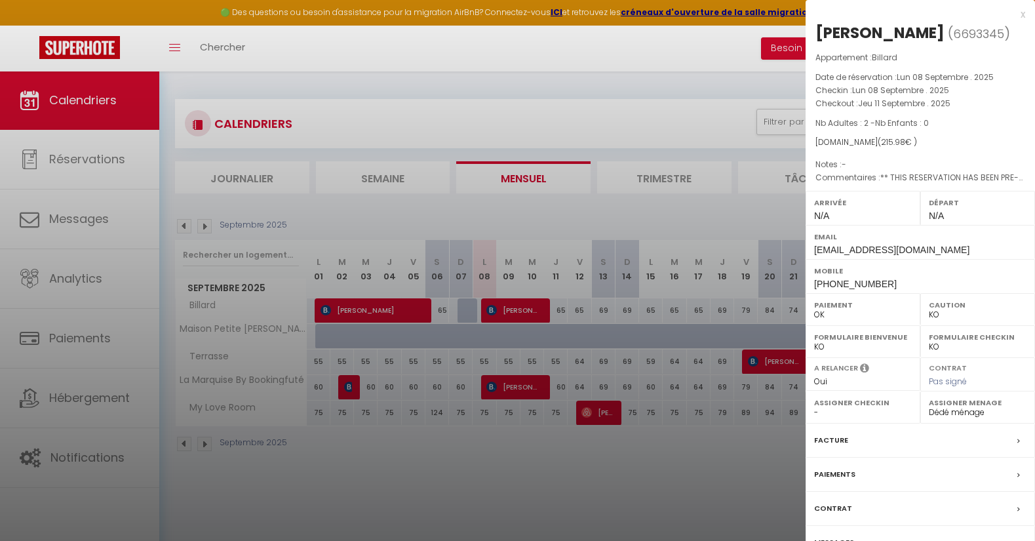
click at [917, 29] on div "[PERSON_NAME]" at bounding box center [880, 32] width 129 height 21
click at [1024, 14] on div "x" at bounding box center [916, 15] width 220 height 16
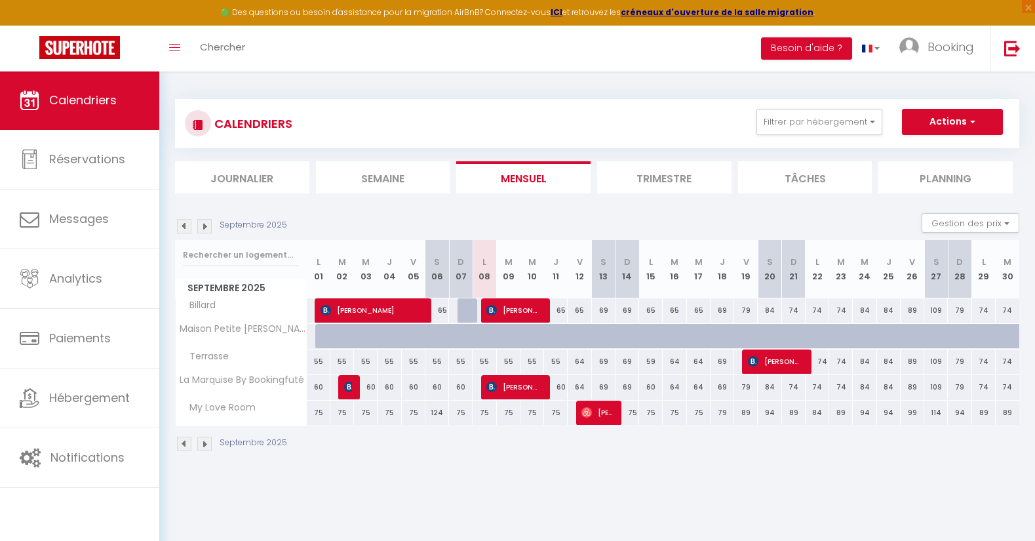
click at [525, 388] on span "[PERSON_NAME]" at bounding box center [514, 386] width 55 height 25
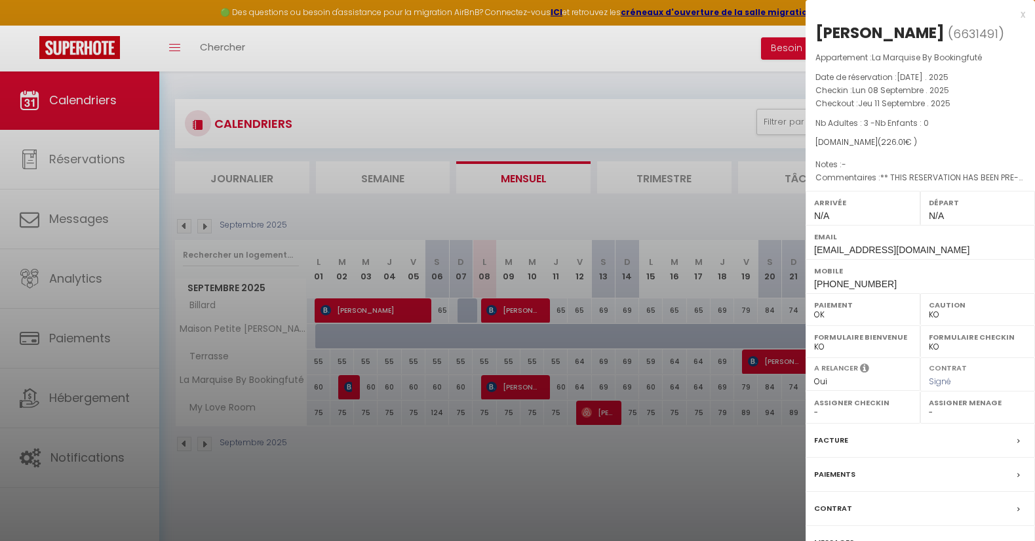
click at [1022, 12] on div "x" at bounding box center [916, 15] width 220 height 16
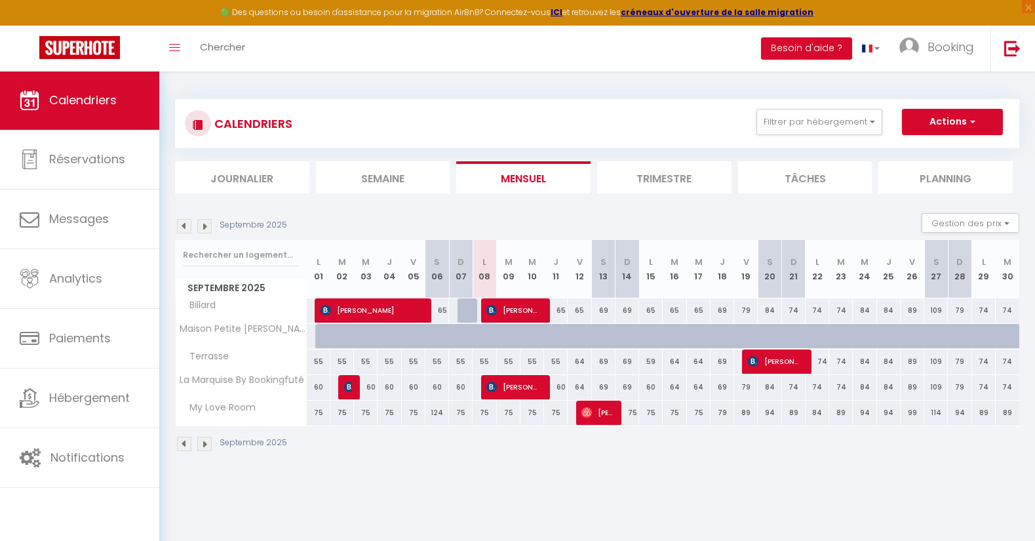
click at [518, 311] on span "[PERSON_NAME]" at bounding box center [514, 310] width 55 height 25
select select "31605"
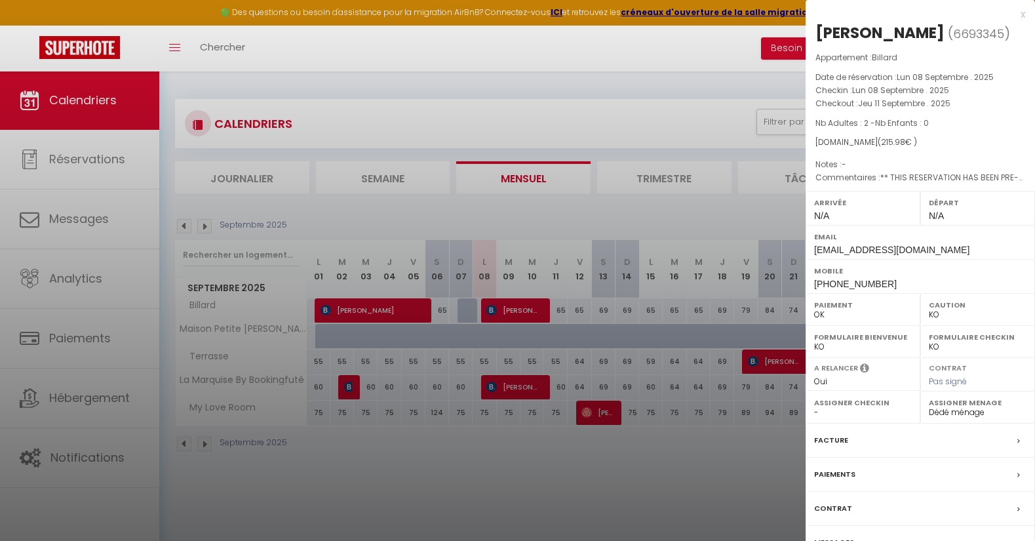
click at [1022, 14] on div "x" at bounding box center [916, 15] width 220 height 16
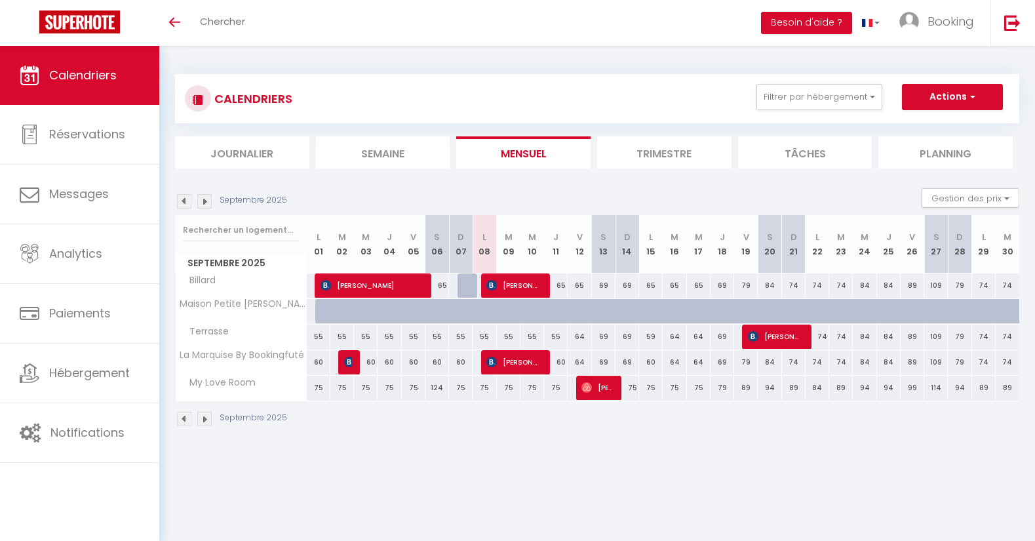
click at [524, 287] on span "[PERSON_NAME]" at bounding box center [514, 285] width 55 height 25
select select "OK"
select select "0"
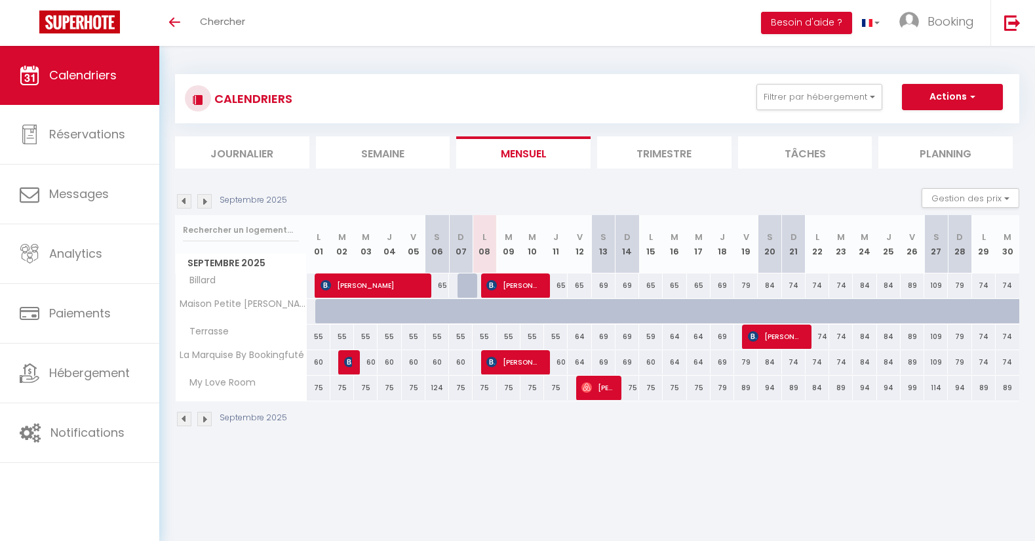
select select "1"
select select
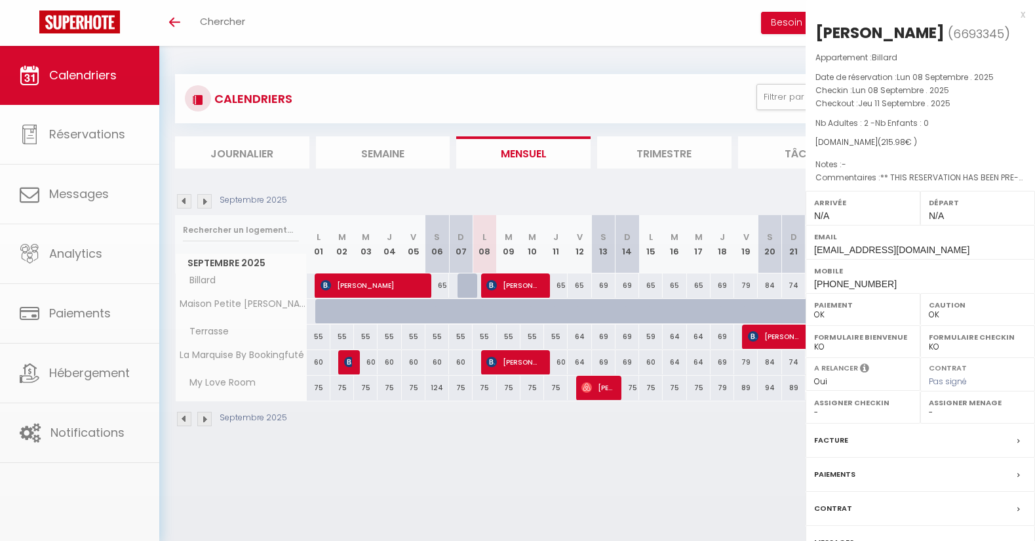
select select "31605"
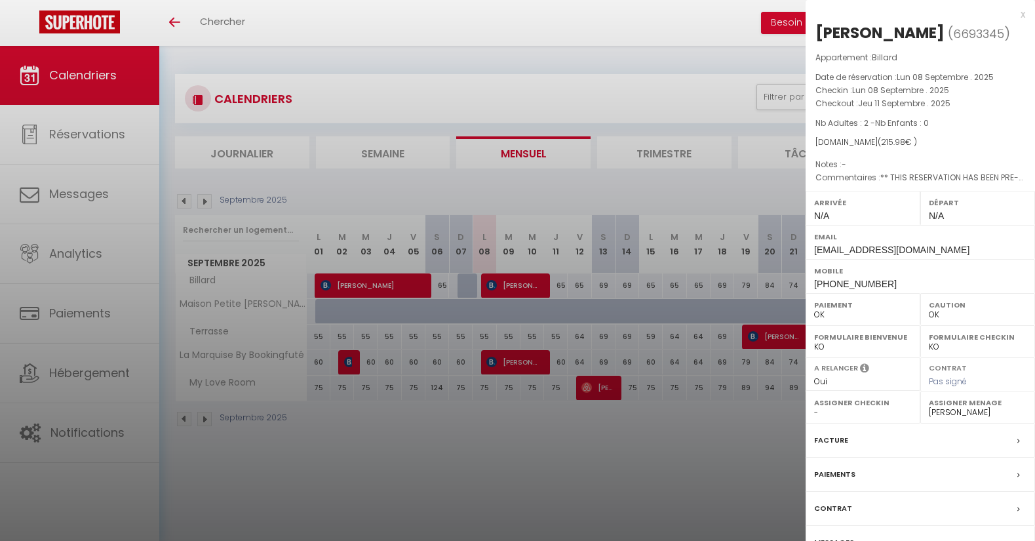
click at [1020, 16] on div "x" at bounding box center [916, 15] width 220 height 16
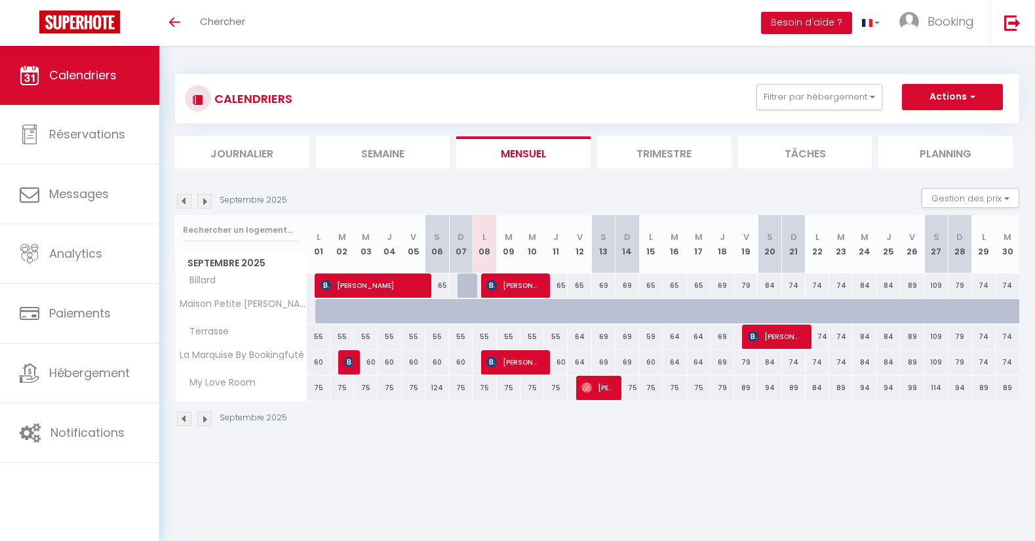
click at [465, 283] on div at bounding box center [470, 285] width 24 height 25
type input "65"
type input "Dim 07 Septembre 2025"
type input "Lun 08 Septembre 2025"
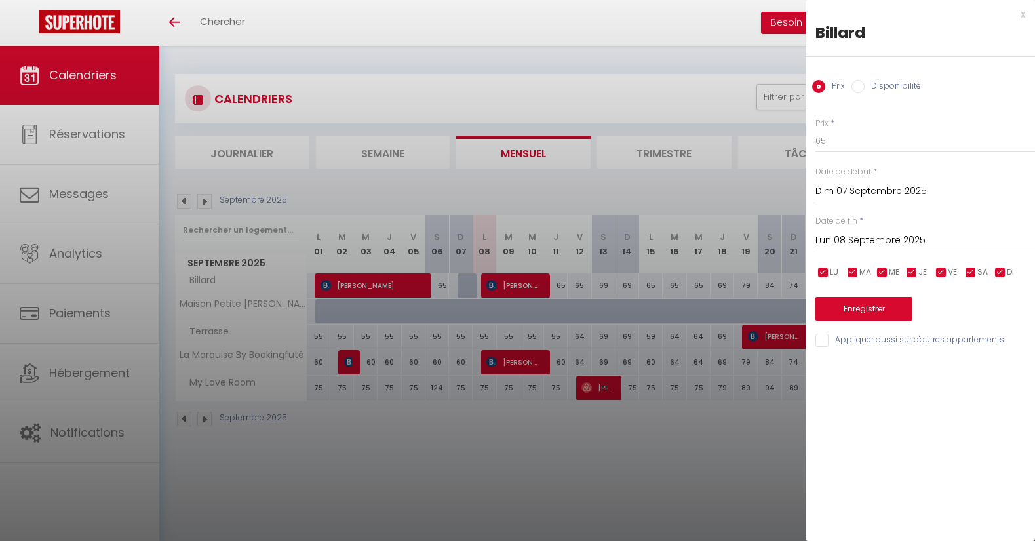
click at [861, 85] on input "Disponibilité" at bounding box center [858, 86] width 13 height 13
radio input "true"
radio input "false"
click at [866, 309] on button "Enregistrer" at bounding box center [864, 310] width 97 height 24
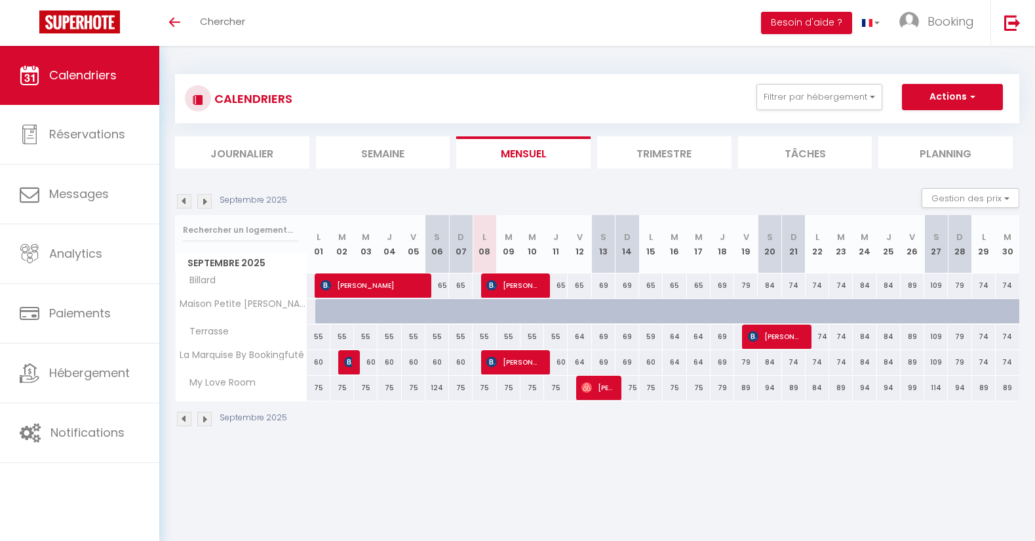
click at [517, 285] on span "[PERSON_NAME]" at bounding box center [514, 285] width 55 height 25
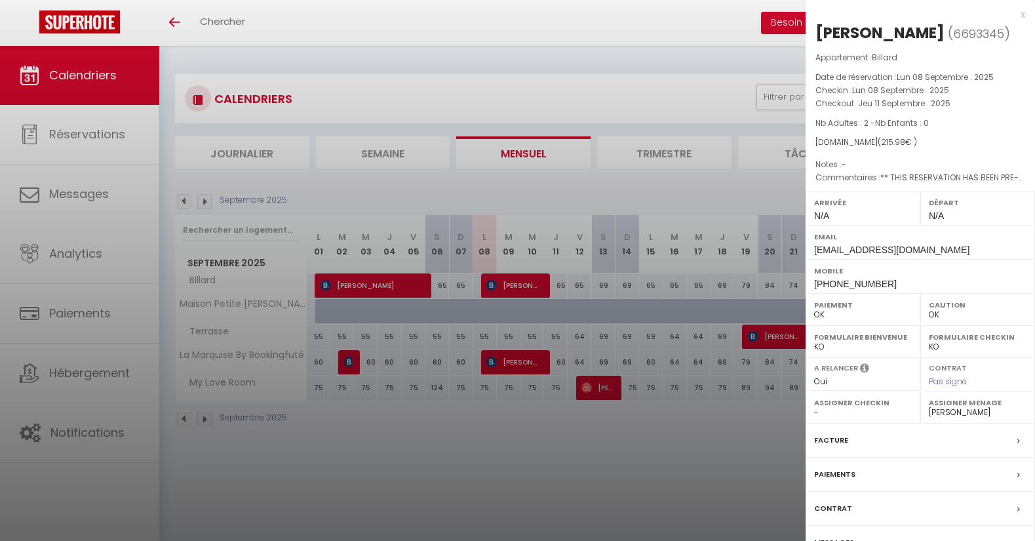
click at [840, 429] on div "Facture" at bounding box center [920, 441] width 229 height 34
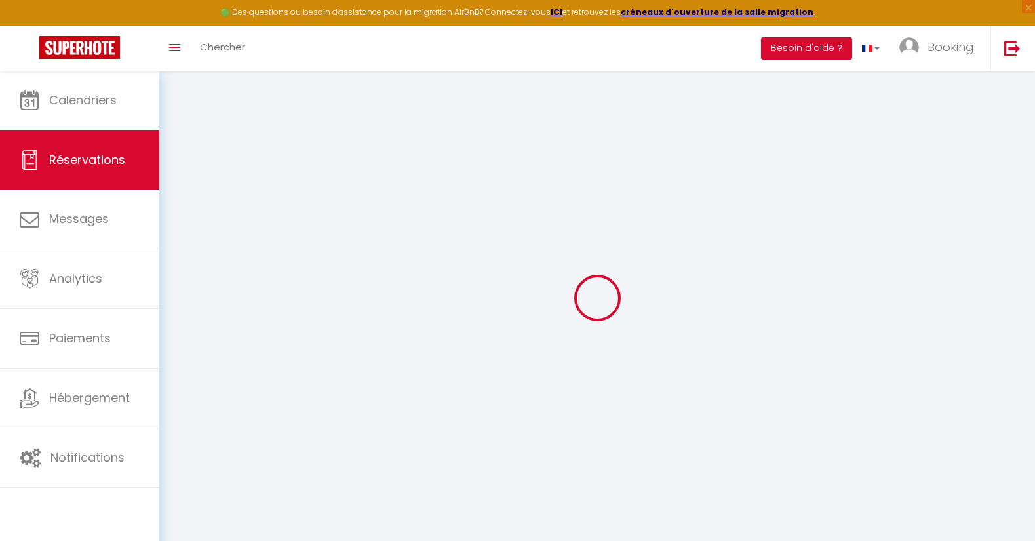
select select "cleaning"
select select "taxes"
select select
checkbox input "false"
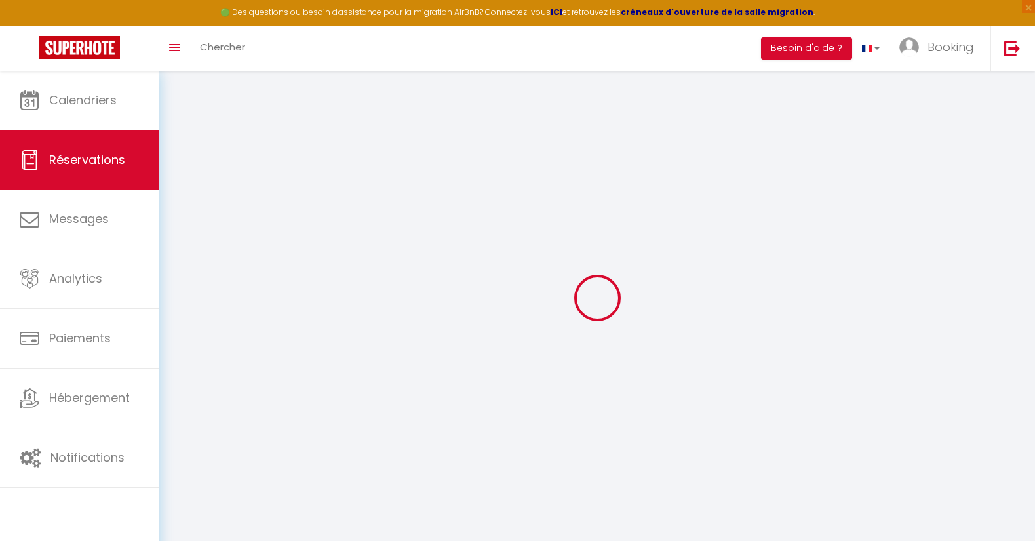
type voyageur0 "** THIS RESERVATION HAS BEEN PRE-PAID ** This guest has requested a receipt for…"
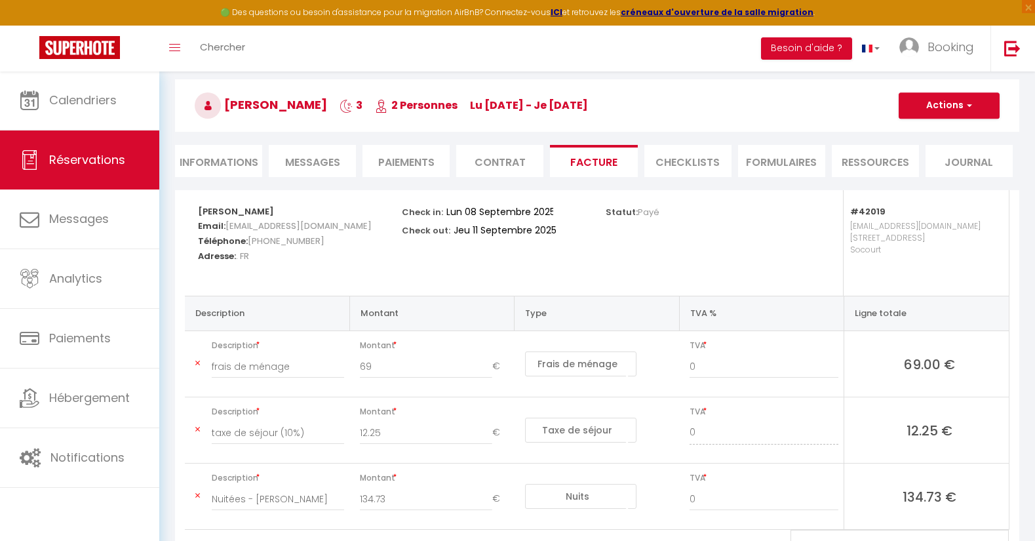
scroll to position [65, 0]
